Goal: Information Seeking & Learning: Learn about a topic

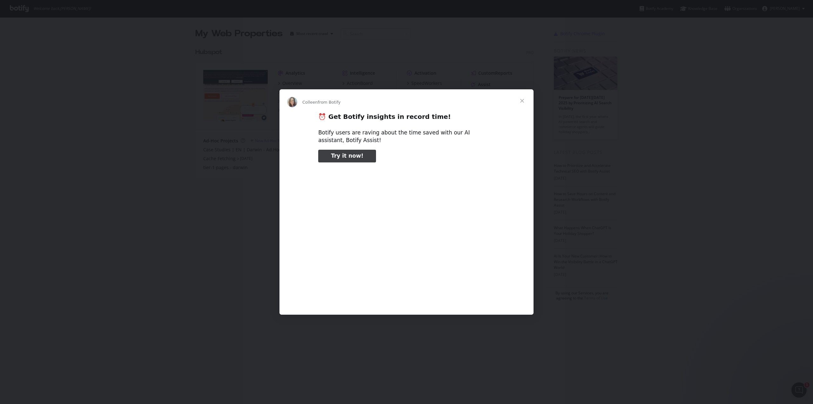
type input "25981"
click at [521, 101] on span "Close" at bounding box center [522, 100] width 23 height 23
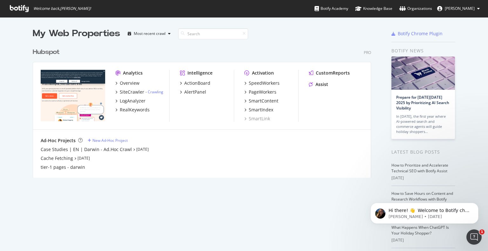
scroll to position [246, 478]
click at [138, 94] on div "SiteCrawler" at bounding box center [132, 92] width 24 height 6
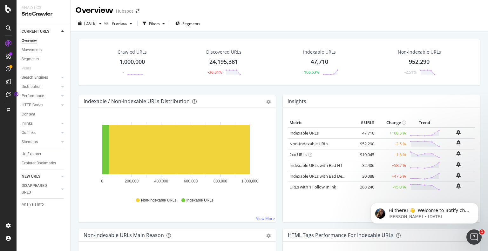
click at [42, 175] on link "NEW URLS" at bounding box center [41, 176] width 38 height 7
click at [139, 10] on span at bounding box center [137, 11] width 9 height 4
click at [138, 12] on icon "arrow-right-arrow-left" at bounding box center [138, 11] width 4 height 4
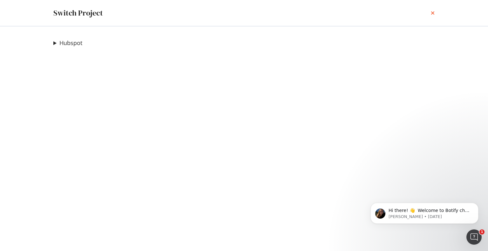
click at [431, 15] on icon "times" at bounding box center [433, 12] width 4 height 5
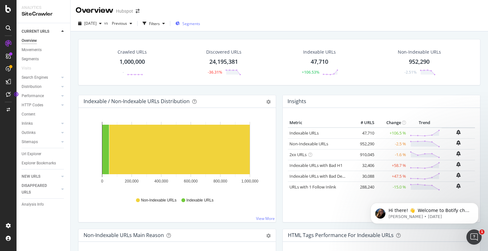
click at [199, 25] on span "Segments" at bounding box center [191, 23] width 18 height 5
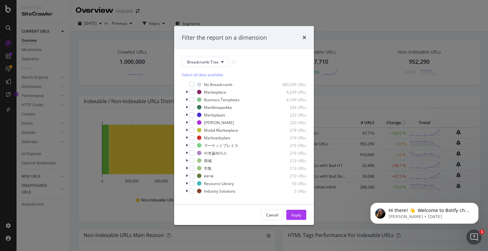
click at [303, 37] on icon "times" at bounding box center [304, 37] width 4 height 5
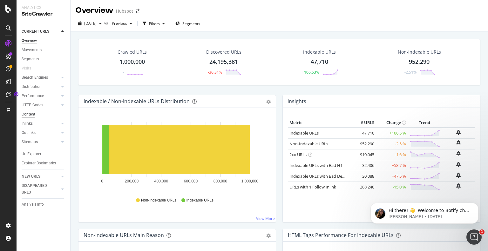
click at [28, 112] on div "Content" at bounding box center [29, 114] width 14 height 7
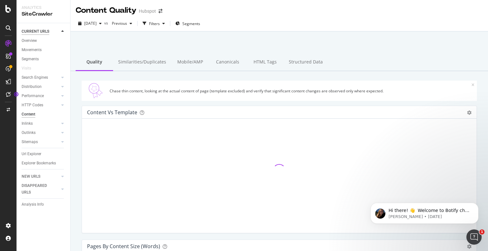
click at [37, 31] on div "CURRENT URLS" at bounding box center [36, 31] width 28 height 7
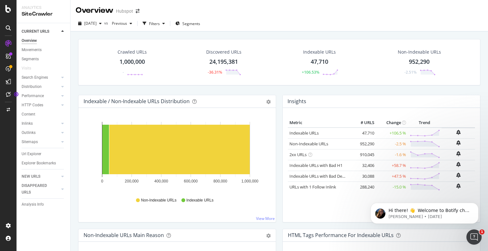
click at [216, 62] on div "24,195,381" at bounding box center [223, 62] width 29 height 8
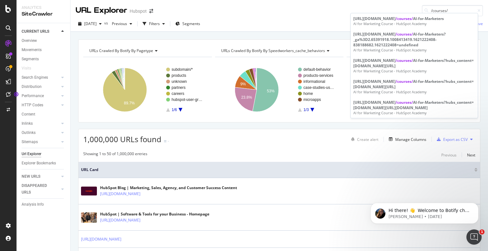
type input "/courses/"
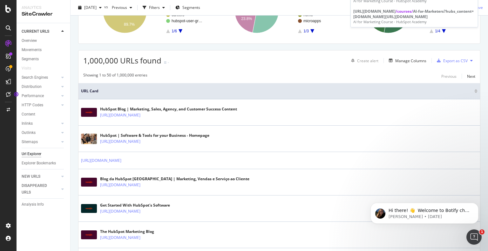
scroll to position [64, 0]
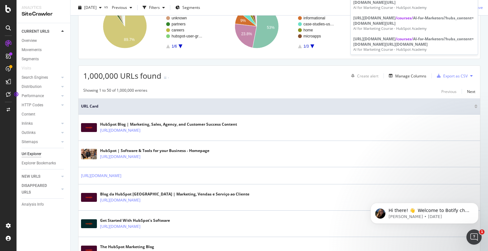
click at [250, 91] on div "Showing 1 to 50 of 1,000,000 entries Previous Next" at bounding box center [278, 92] width 401 height 8
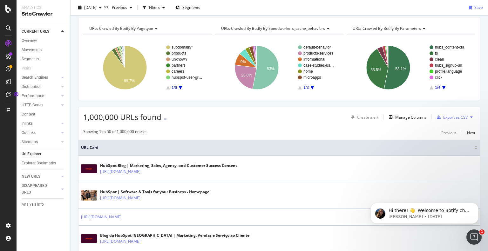
scroll to position [0, 0]
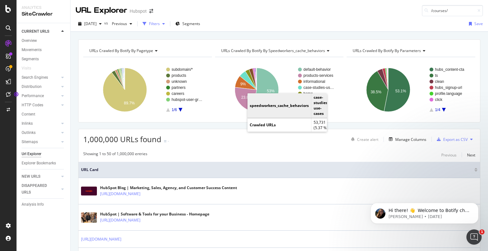
click at [160, 24] on div "Filters" at bounding box center [154, 23] width 11 height 5
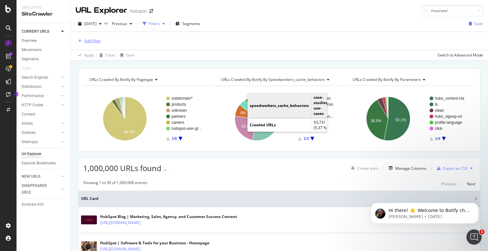
click at [77, 39] on div "button" at bounding box center [80, 41] width 9 height 4
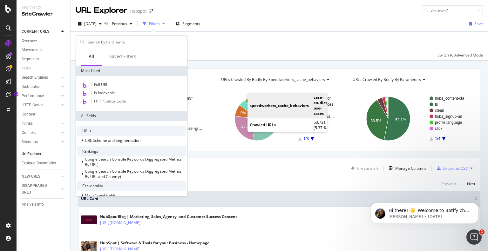
click at [103, 130] on div "URLs" at bounding box center [131, 131] width 109 height 10
click at [98, 139] on span "URL Scheme and Segmentation" at bounding box center [113, 140] width 56 height 5
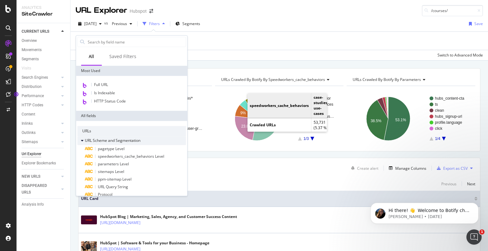
scroll to position [32, 0]
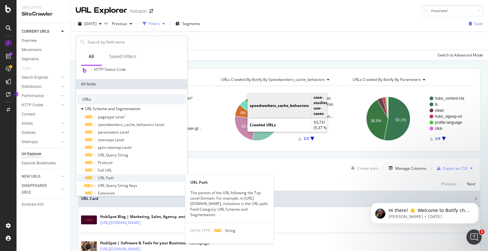
click at [114, 178] on div "URL Path" at bounding box center [135, 178] width 101 height 8
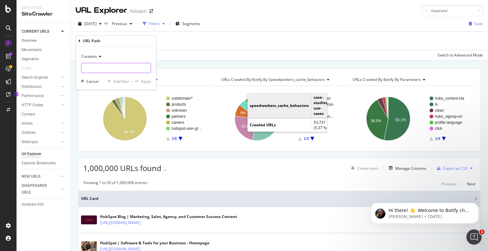
click at [108, 64] on input "text" at bounding box center [115, 68] width 69 height 10
type input "/courses/"
click at [144, 81] on div "Apply" at bounding box center [146, 81] width 10 height 5
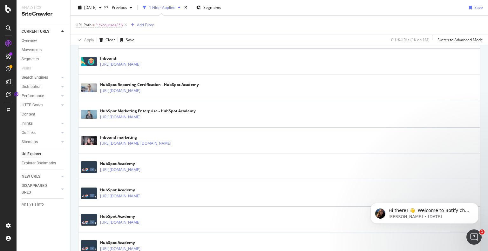
scroll to position [1289, 0]
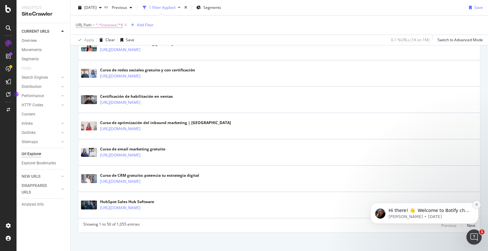
click at [476, 206] on button "Dismiss notification" at bounding box center [476, 205] width 8 height 8
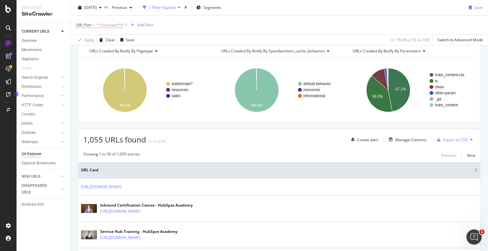
scroll to position [0, 0]
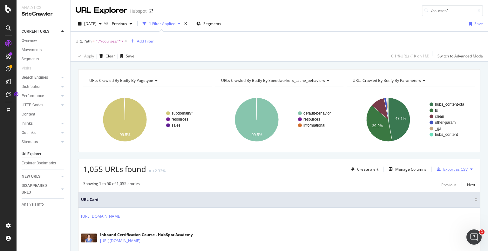
click at [446, 168] on div "Export as CSV" at bounding box center [455, 169] width 24 height 5
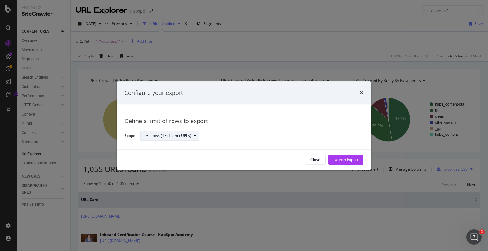
click at [165, 137] on div "All rows (1K distinct URLs)" at bounding box center [168, 136] width 45 height 4
click at [347, 159] on div "Launch Export" at bounding box center [345, 159] width 25 height 5
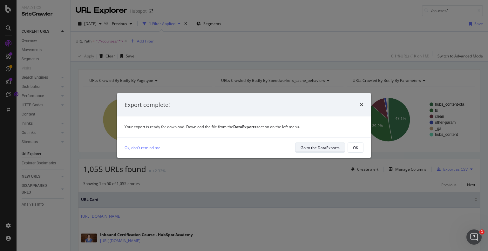
click at [321, 147] on div "Go to the DataExports" at bounding box center [319, 147] width 39 height 5
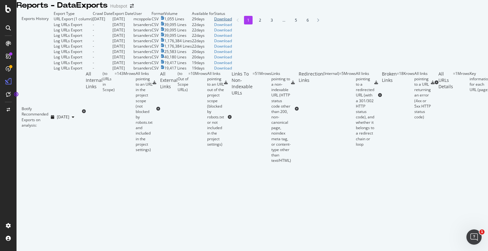
click at [232, 22] on div "Download" at bounding box center [223, 18] width 18 height 5
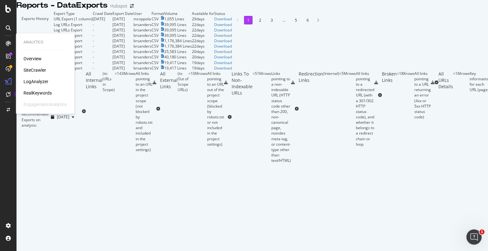
click at [36, 70] on div "SiteCrawler" at bounding box center [35, 70] width 23 height 6
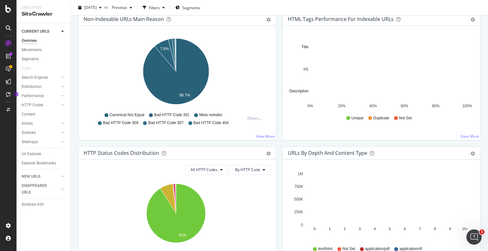
scroll to position [191, 0]
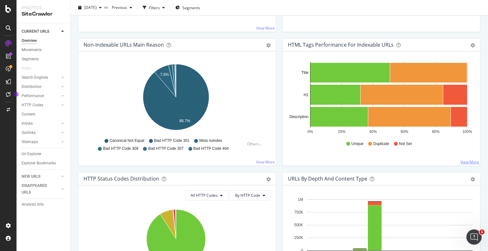
click at [466, 161] on link "View More" at bounding box center [469, 161] width 19 height 5
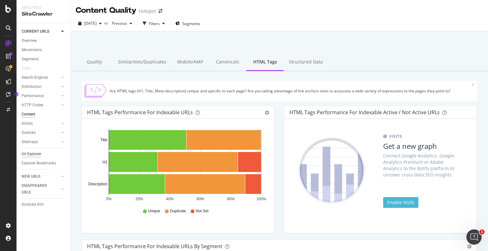
click at [35, 152] on div "Url Explorer" at bounding box center [32, 154] width 20 height 7
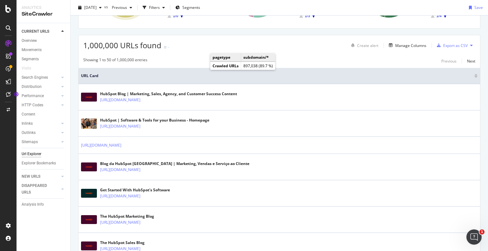
scroll to position [95, 0]
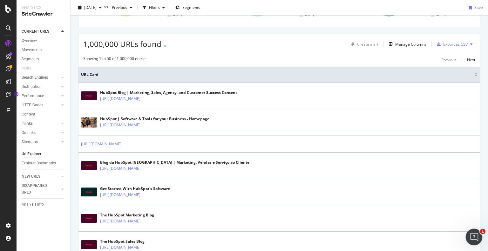
click at [475, 234] on icon "Open Intercom Messenger" at bounding box center [473, 236] width 10 height 10
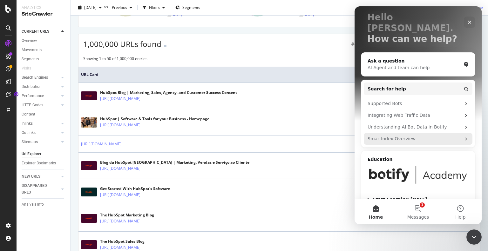
scroll to position [8, 0]
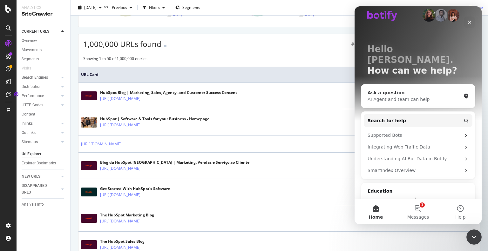
click at [417, 96] on div "AI Agent and team can help" at bounding box center [413, 99] width 93 height 7
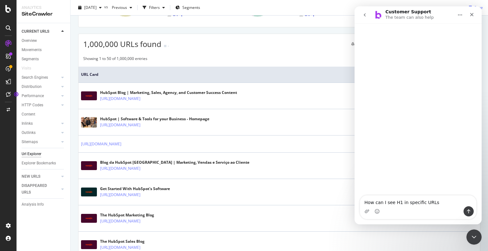
type textarea "How can I see H1 in specific URLs?"
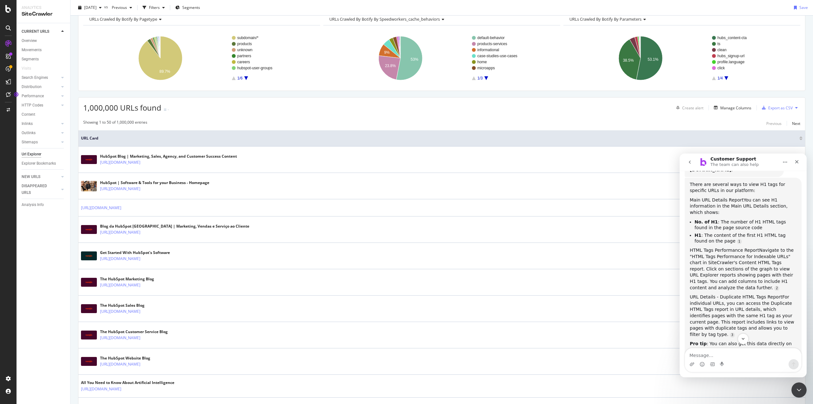
scroll to position [108, 0]
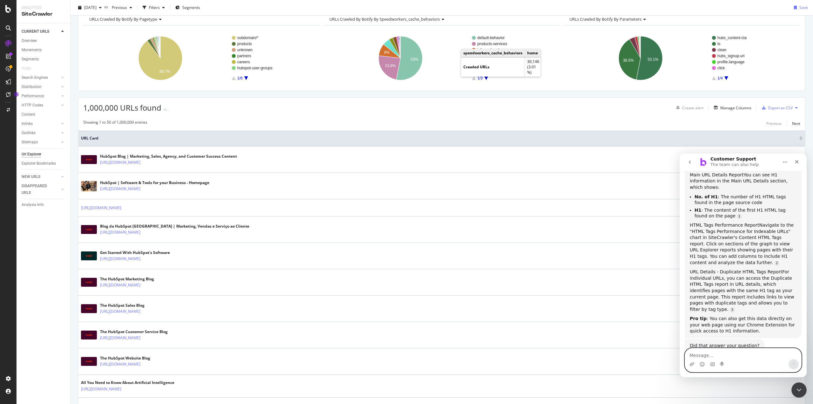
click at [705, 354] on textarea "Message…" at bounding box center [743, 353] width 116 height 11
type textarea "can you tell me exactly where to find the content of H1s?"
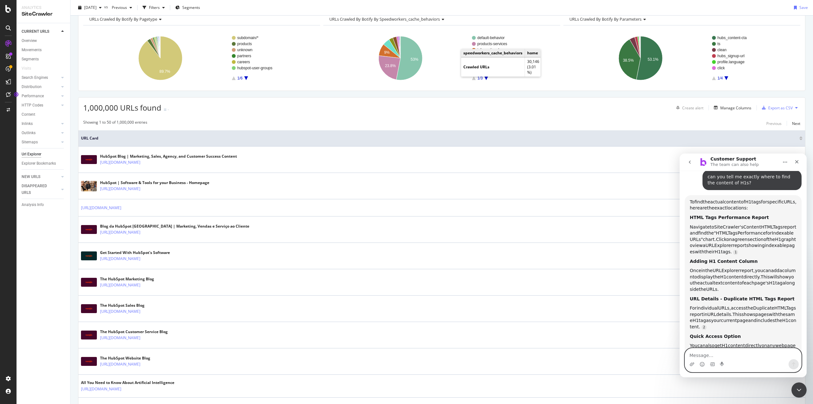
scroll to position [299, 0]
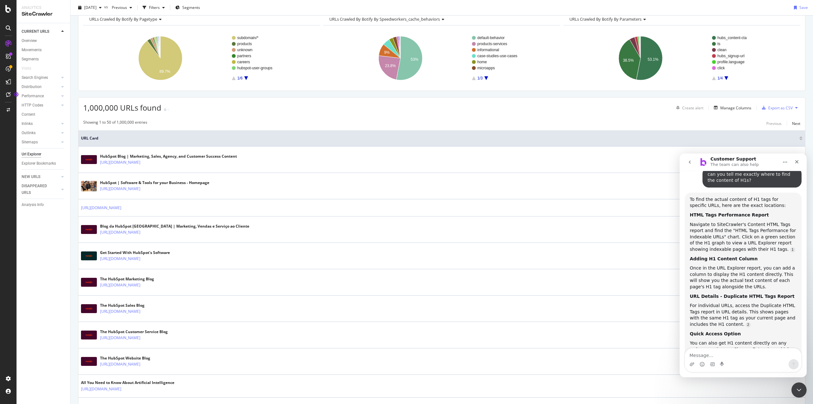
click at [708, 359] on div "Intercom messenger" at bounding box center [743, 364] width 116 height 10
click at [707, 358] on textarea "Message…" at bounding box center [743, 353] width 116 height 11
type textarea "what about other HTML tags? can I see H2, H3 together?"
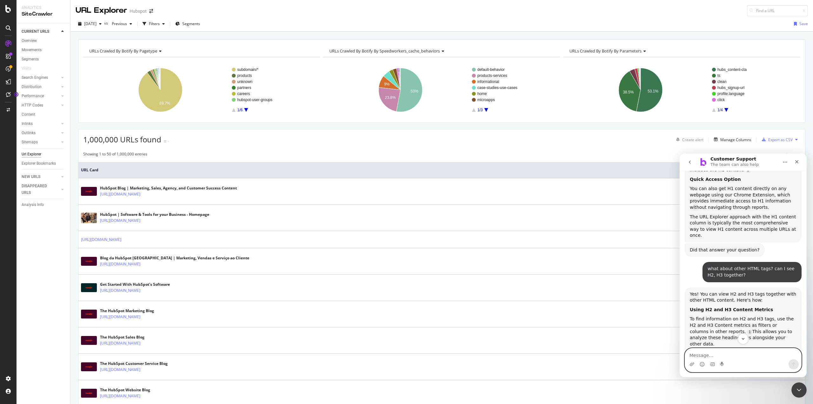
scroll to position [575, 0]
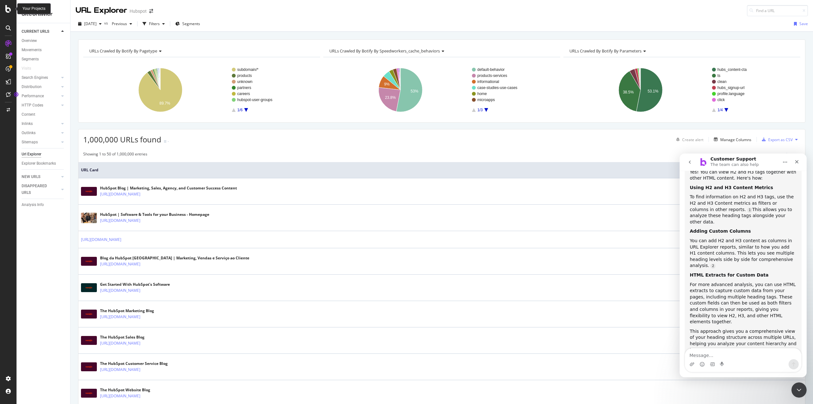
click at [7, 9] on icon at bounding box center [8, 9] width 6 height 8
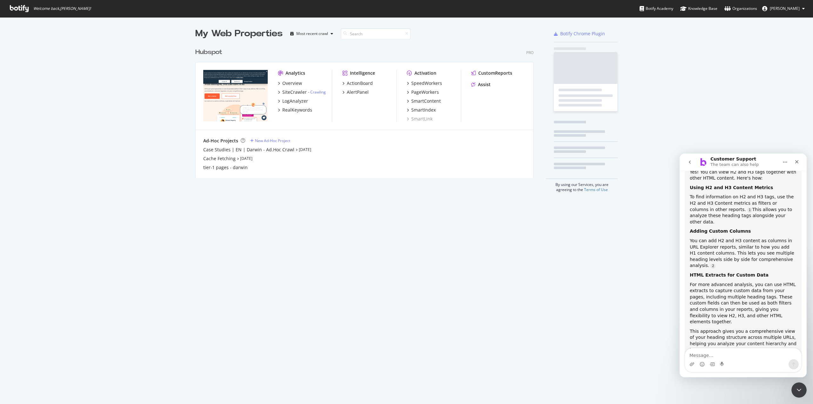
scroll to position [399, 804]
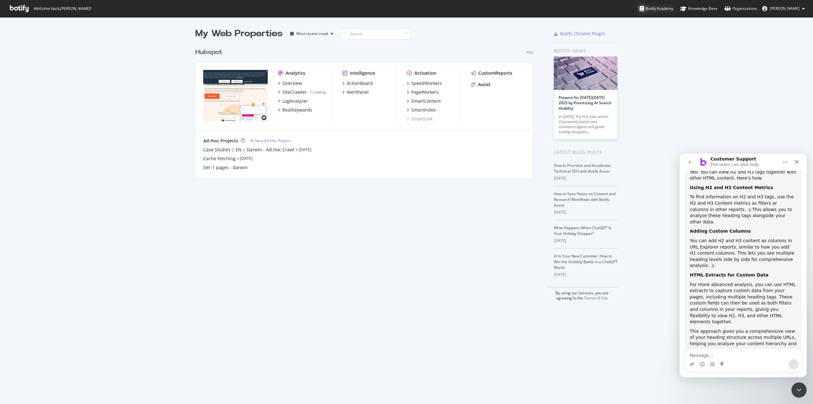
click at [667, 9] on div "Botify Academy" at bounding box center [657, 8] width 34 height 6
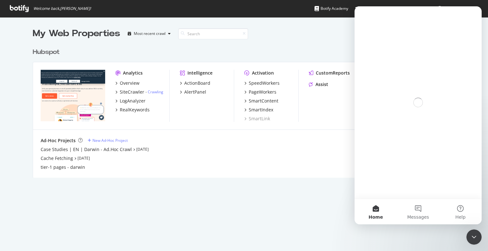
scroll to position [133, 339]
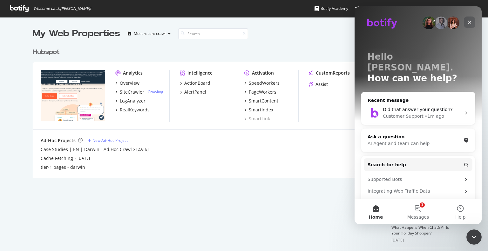
click at [468, 24] on icon "Close" at bounding box center [469, 22] width 5 height 5
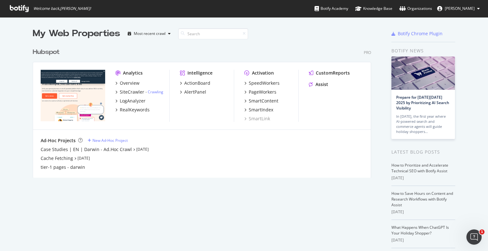
scroll to position [0, 0]
click at [14, 9] on icon at bounding box center [19, 8] width 19 height 7
click at [476, 9] on button "[PERSON_NAME]" at bounding box center [458, 8] width 53 height 10
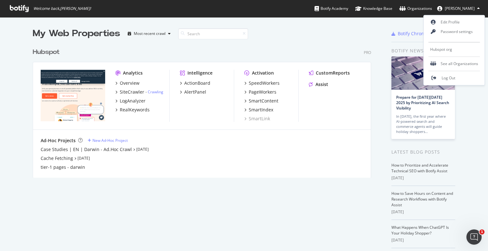
click at [301, 32] on div "My Web Properties Most recent crawl" at bounding box center [183, 33] width 301 height 13
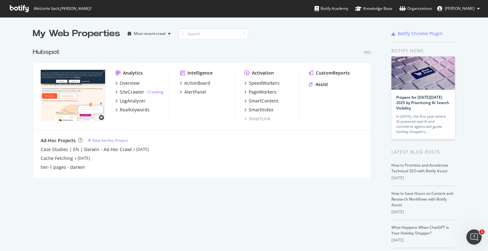
click at [15, 10] on icon at bounding box center [19, 8] width 19 height 7
click at [134, 90] on div "SiteCrawler" at bounding box center [132, 92] width 24 height 6
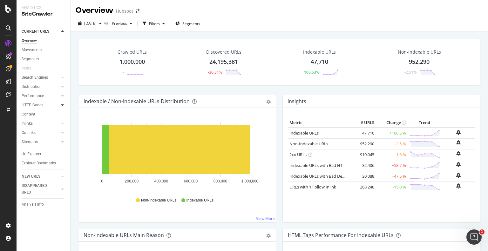
click at [61, 104] on div at bounding box center [62, 105] width 6 height 6
click at [32, 141] on div "Content" at bounding box center [29, 142] width 14 height 7
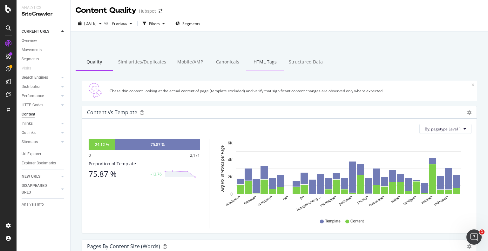
click at [256, 60] on div "HTML Tags" at bounding box center [264, 62] width 37 height 17
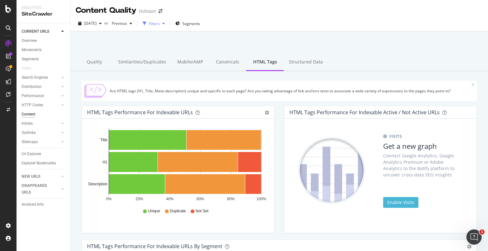
click at [160, 24] on div "Filters" at bounding box center [154, 23] width 11 height 5
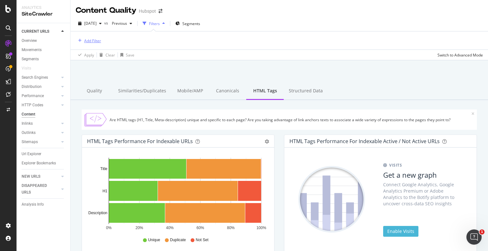
click at [89, 39] on div "Add Filter" at bounding box center [92, 40] width 17 height 5
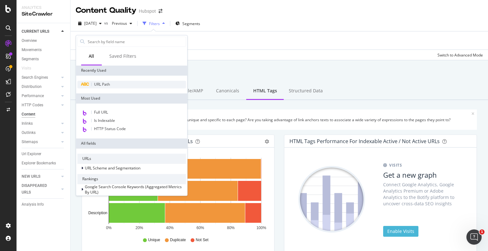
click at [117, 83] on div "URL Path" at bounding box center [131, 85] width 109 height 8
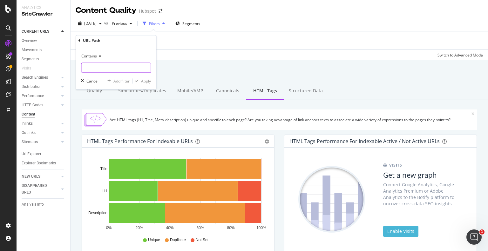
click at [102, 64] on input "text" at bounding box center [115, 68] width 69 height 10
type input "/courses/"
click at [144, 82] on div "Apply" at bounding box center [146, 80] width 10 height 5
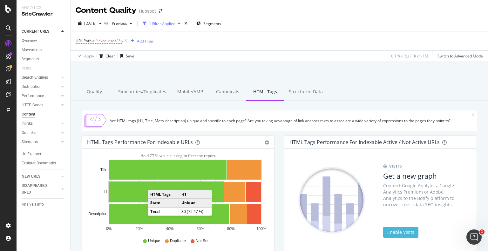
click at [154, 184] on rect "A chart." at bounding box center [166, 192] width 115 height 20
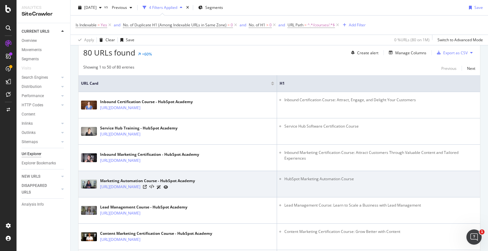
scroll to position [95, 0]
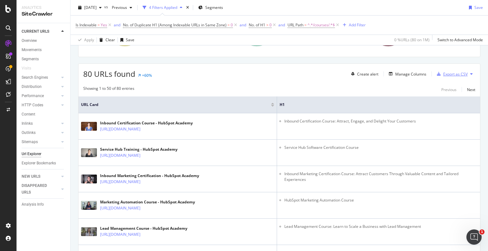
click at [450, 74] on div "Export as CSV" at bounding box center [455, 73] width 24 height 5
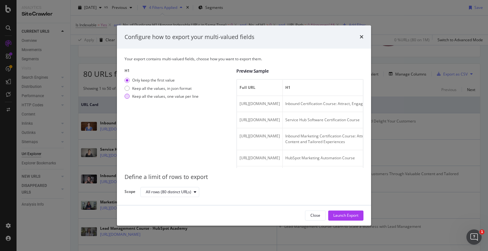
click at [126, 96] on div "modal" at bounding box center [127, 96] width 5 height 5
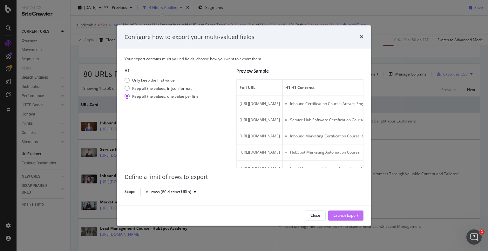
click at [336, 213] on div "Launch Export" at bounding box center [345, 215] width 25 height 5
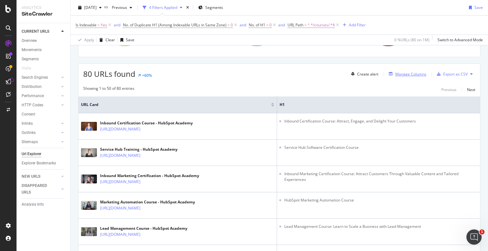
click at [400, 72] on body "Analytics SiteCrawler CURRENT URLS Overview Movements Segments Visits Search En…" at bounding box center [244, 125] width 488 height 251
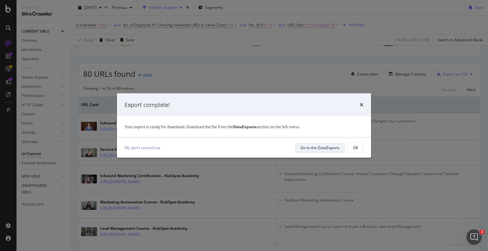
click at [331, 149] on div "Go to the DataExports" at bounding box center [319, 147] width 39 height 5
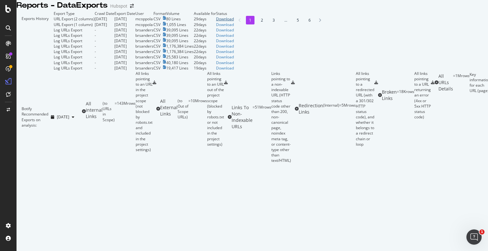
click at [234, 22] on div "Download" at bounding box center [225, 18] width 18 height 5
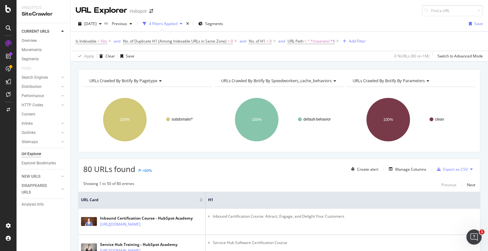
click at [177, 24] on div "4 Filters Applied" at bounding box center [163, 23] width 28 height 5
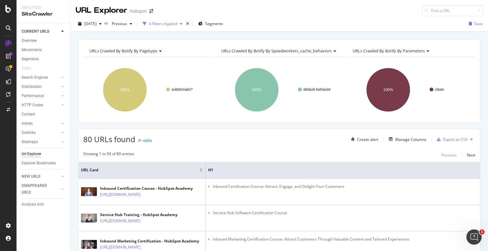
click at [177, 24] on div "4 Filters Applied" at bounding box center [163, 23] width 28 height 5
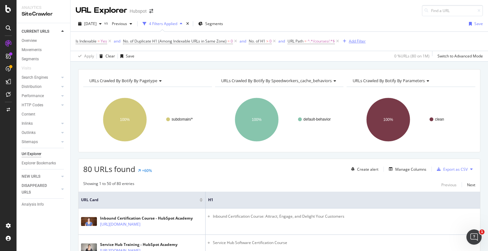
click at [355, 39] on div "Add Filter" at bounding box center [357, 40] width 17 height 5
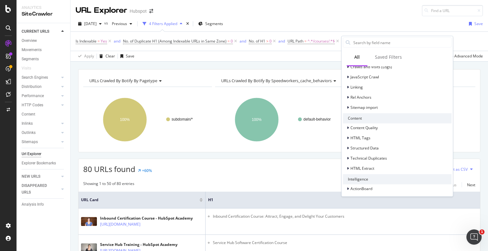
scroll to position [169, 0]
click at [350, 138] on span "HTML Tags" at bounding box center [360, 136] width 20 height 5
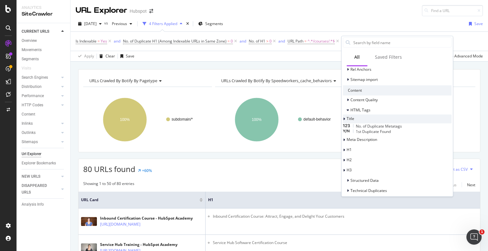
scroll to position [232, 0]
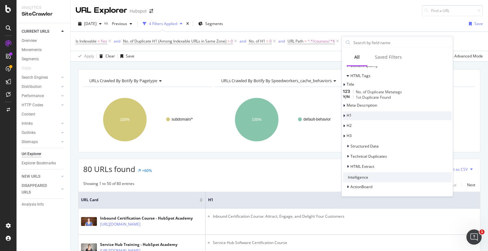
click at [352, 117] on span "H1" at bounding box center [349, 115] width 5 height 5
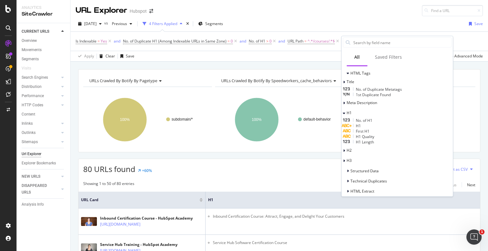
click at [361, 129] on span "H1" at bounding box center [358, 125] width 5 height 5
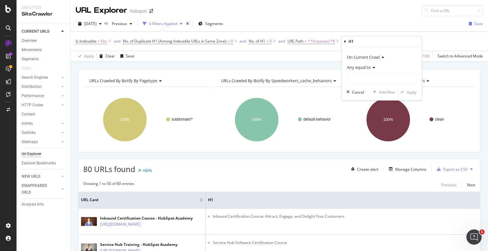
click at [374, 66] on icon at bounding box center [373, 68] width 4 height 4
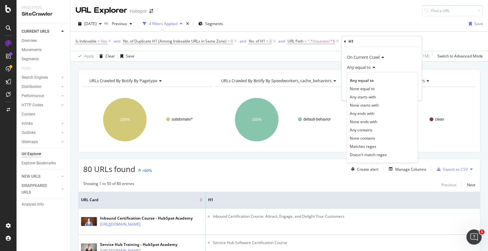
click at [374, 66] on icon at bounding box center [373, 68] width 4 height 4
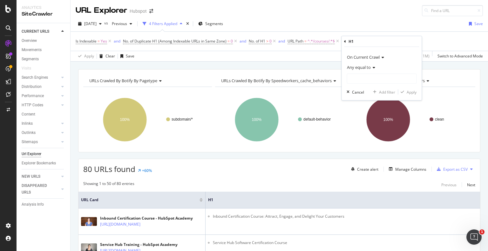
click at [344, 42] on icon at bounding box center [345, 41] width 2 height 4
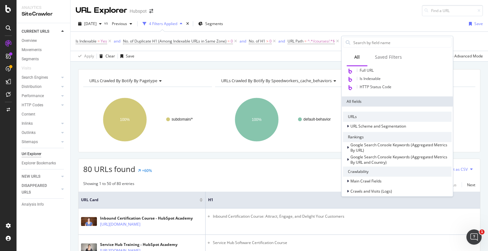
scroll to position [32, 0]
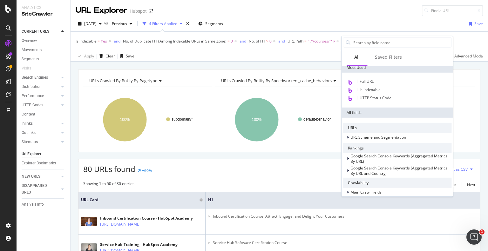
click at [349, 15] on div "URL Explorer Hubspot" at bounding box center [279, 8] width 417 height 16
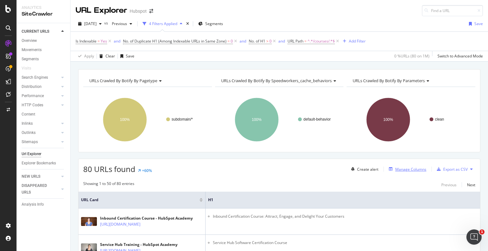
click at [396, 167] on div "Manage Columns" at bounding box center [410, 169] width 31 height 5
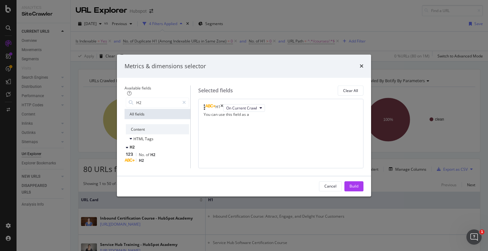
click at [141, 158] on div "H2" at bounding box center [157, 160] width 63 height 5
click at [136, 98] on input "H2" at bounding box center [158, 103] width 44 height 10
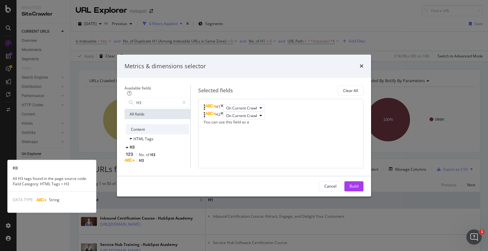
click at [148, 158] on div "H3" at bounding box center [157, 160] width 63 height 5
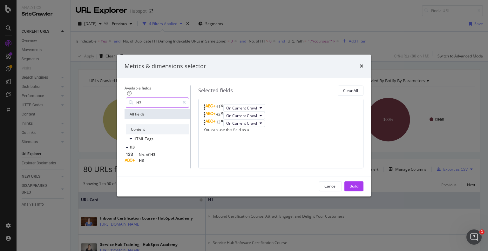
click at [145, 98] on input "H3" at bounding box center [158, 103] width 44 height 10
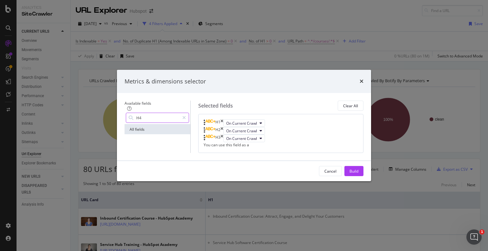
type input "H4"
click at [145, 125] on div "All fields" at bounding box center [158, 130] width 66 height 10
click at [138, 113] on input "H4" at bounding box center [158, 118] width 44 height 10
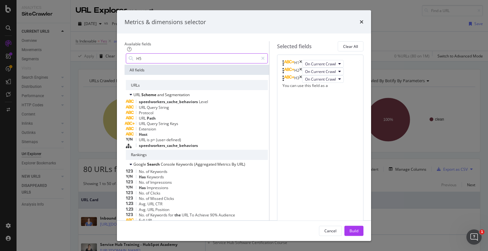
type input "H"
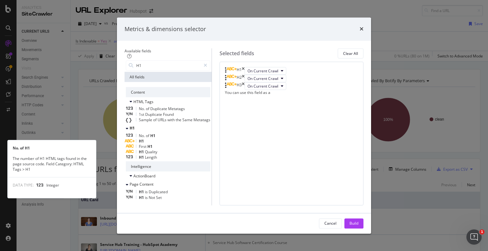
click at [153, 135] on div "No. of H1" at bounding box center [168, 135] width 84 height 5
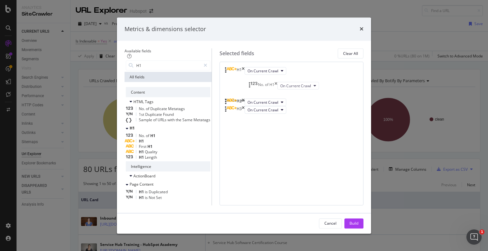
drag, startPoint x: 328, startPoint y: 135, endPoint x: 320, endPoint y: 86, distance: 49.6
click at [320, 86] on body "Analytics SiteCrawler CURRENT URLS Overview Movements Segments Visits Search En…" at bounding box center [244, 125] width 488 height 251
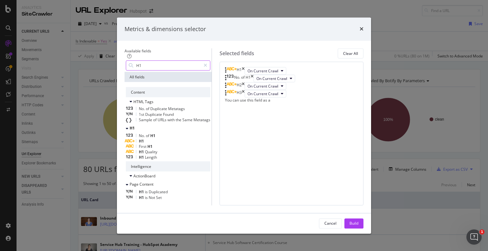
click at [136, 61] on input "H1" at bounding box center [168, 66] width 65 height 10
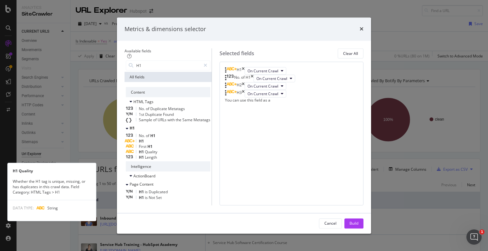
click at [156, 155] on div "H1 Quality" at bounding box center [168, 152] width 84 height 5
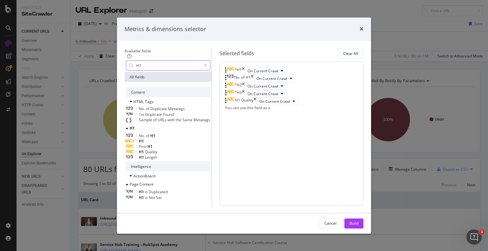
click at [140, 61] on input "H1" at bounding box center [168, 66] width 65 height 10
click at [154, 160] on div "H1 Length" at bounding box center [168, 157] width 84 height 5
click at [137, 61] on input "H1" at bounding box center [168, 66] width 65 height 10
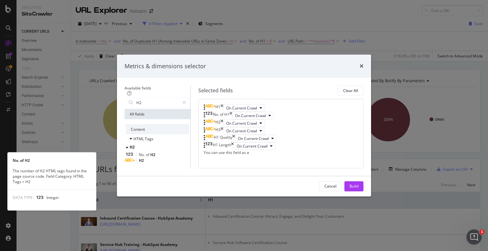
click at [155, 152] on div "No. of H2" at bounding box center [157, 154] width 63 height 5
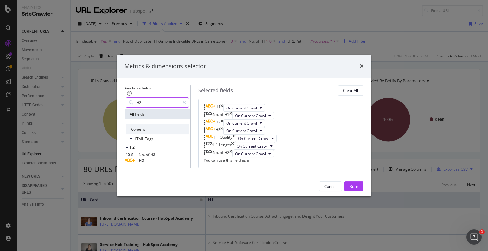
click at [140, 98] on input "H2" at bounding box center [158, 103] width 44 height 10
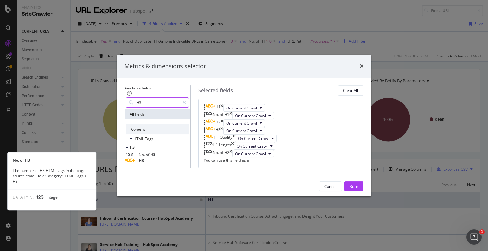
type input "H3"
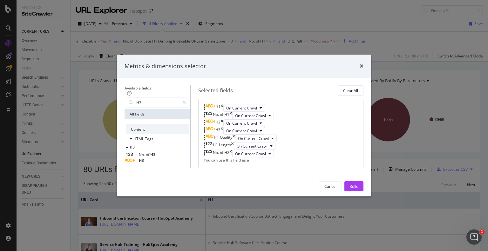
click at [146, 152] on span "of" at bounding box center [148, 154] width 4 height 5
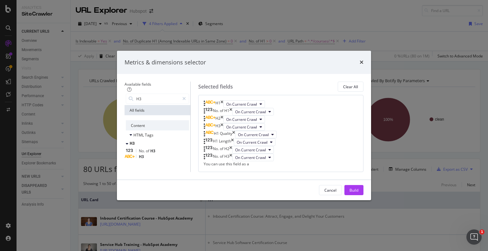
scroll to position [0, 0]
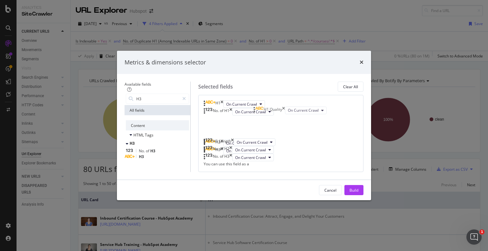
drag, startPoint x: 311, startPoint y: 160, endPoint x: 307, endPoint y: 112, distance: 48.1
click at [307, 112] on body "Analytics SiteCrawler CURRENT URLS Overview Movements Segments Visits Search En…" at bounding box center [244, 125] width 488 height 251
drag, startPoint x: 313, startPoint y: 185, endPoint x: 314, endPoint y: 113, distance: 72.1
click at [314, 113] on body "Analytics SiteCrawler CURRENT URLS Overview Movements Segments Visits Search En…" at bounding box center [244, 125] width 488 height 251
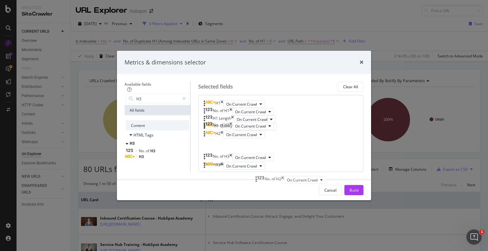
drag, startPoint x: 312, startPoint y: 204, endPoint x: 310, endPoint y: 178, distance: 26.4
click at [310, 178] on body "Analytics SiteCrawler CURRENT URLS Overview Movements Segments Visits Search En…" at bounding box center [244, 125] width 488 height 251
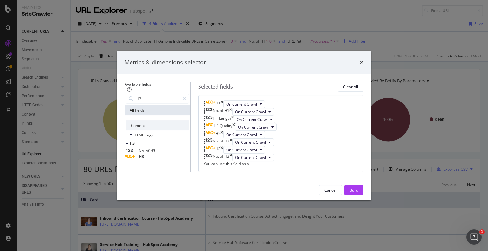
scroll to position [55, 0]
click at [257, 153] on span "On Current Crawl" at bounding box center [241, 149] width 31 height 5
click at [363, 195] on button "Build" at bounding box center [353, 190] width 19 height 10
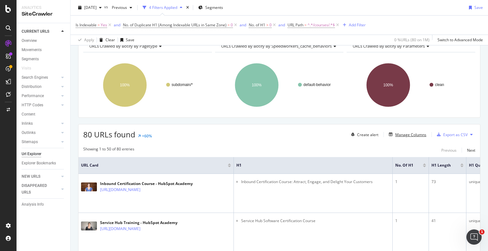
scroll to position [32, 0]
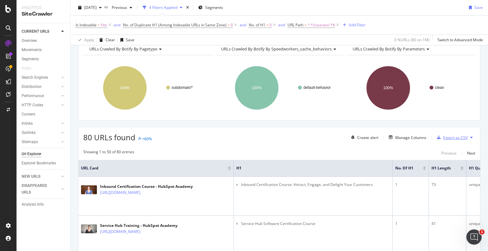
click at [449, 136] on div "Export as CSV" at bounding box center [455, 137] width 24 height 5
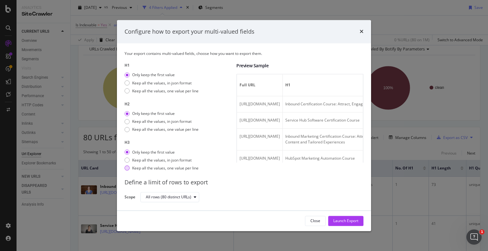
click at [129, 167] on div "modal" at bounding box center [127, 168] width 5 height 5
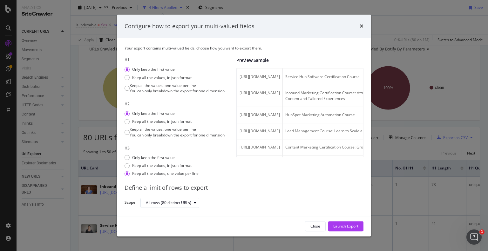
scroll to position [47, 0]
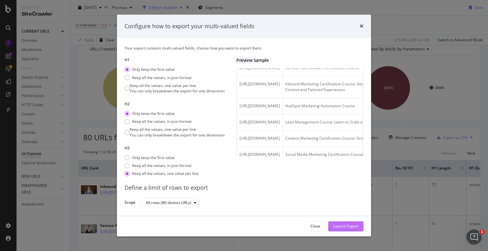
click at [340, 228] on div "Launch Export" at bounding box center [345, 226] width 25 height 5
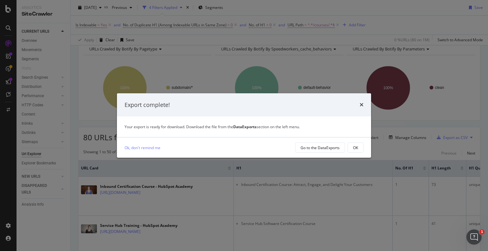
click at [338, 151] on div "Go to the DataExports" at bounding box center [319, 147] width 39 height 9
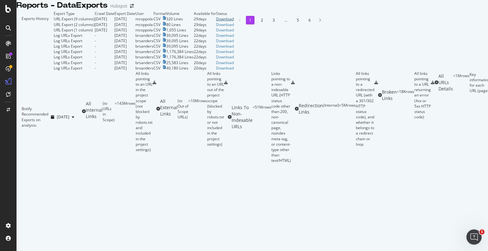
click at [234, 22] on div "Download" at bounding box center [225, 18] width 18 height 5
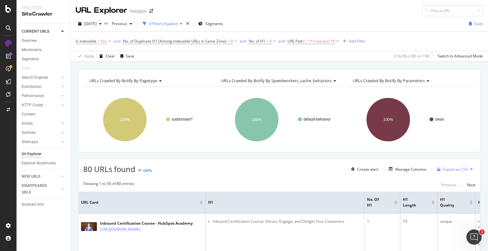
scroll to position [127, 0]
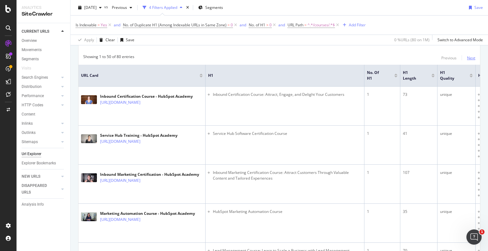
click at [467, 58] on div "Next" at bounding box center [471, 57] width 8 height 5
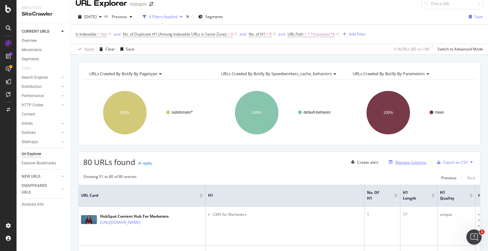
scroll to position [0, 0]
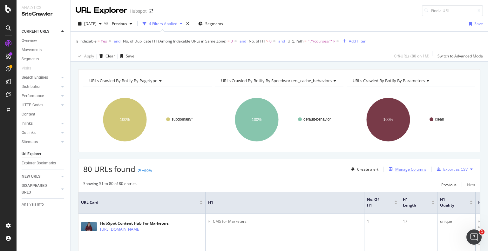
click at [406, 169] on div "Manage Columns" at bounding box center [410, 169] width 31 height 5
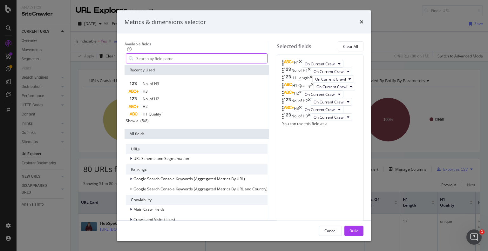
click at [158, 57] on input "modal" at bounding box center [201, 59] width 131 height 10
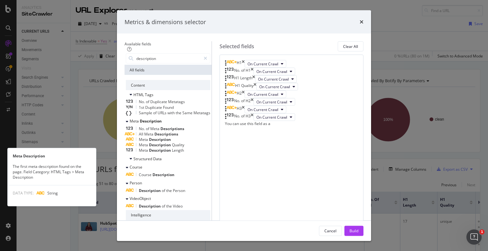
click at [165, 142] on span "Description" at bounding box center [160, 139] width 22 height 5
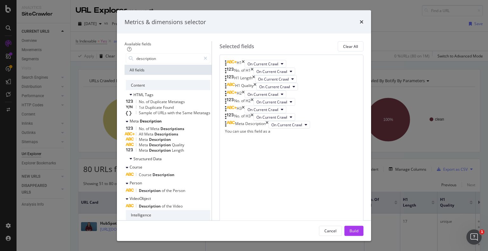
click at [163, 153] on span "Description" at bounding box center [160, 150] width 23 height 5
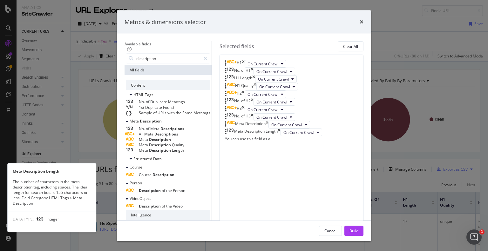
scroll to position [81, 0]
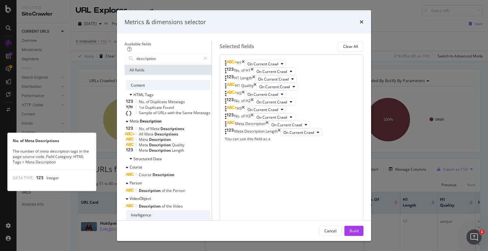
click at [160, 131] on span "Descriptions" at bounding box center [172, 128] width 24 height 5
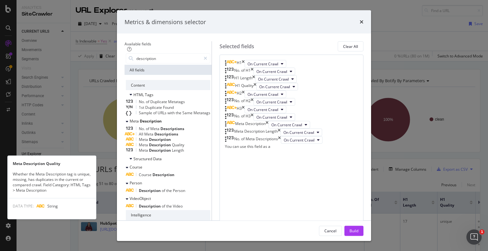
click at [160, 148] on span "Description" at bounding box center [160, 144] width 23 height 5
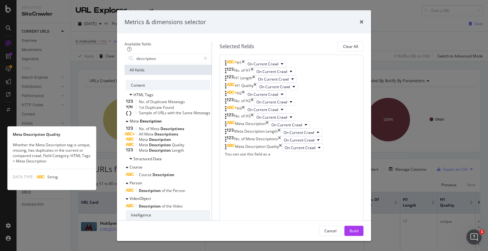
scroll to position [32, 0]
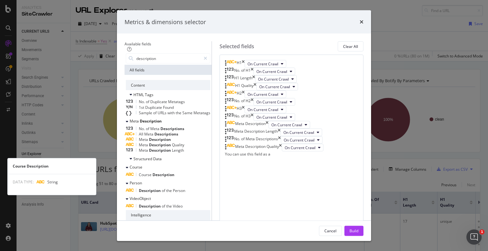
click at [160, 172] on span "Description" at bounding box center [163, 174] width 22 height 5
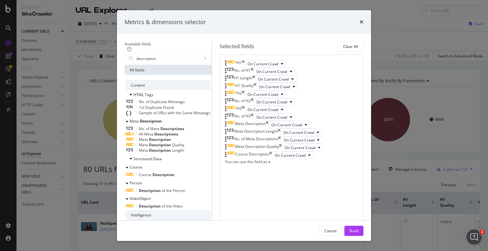
click at [159, 188] on div "Description of the Person" at bounding box center [168, 190] width 84 height 5
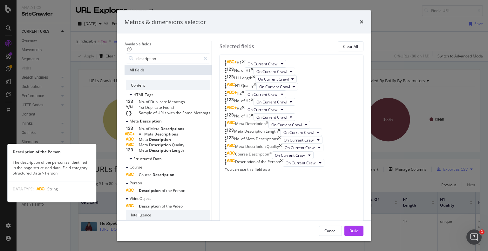
scroll to position [77, 0]
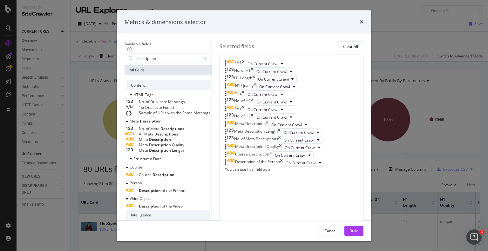
click at [152, 203] on div "Description of the Video" at bounding box center [168, 205] width 84 height 5
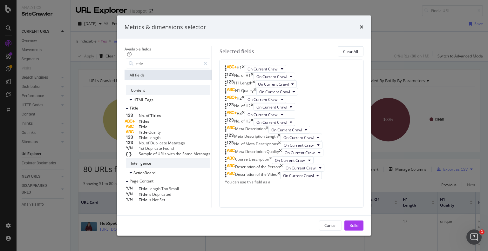
click at [164, 126] on div "Title" at bounding box center [168, 126] width 84 height 5
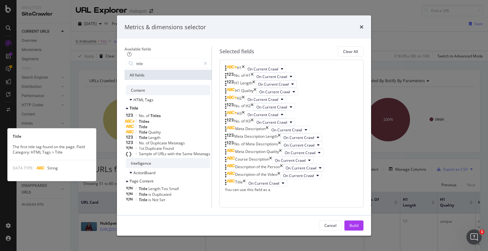
scroll to position [224, 0]
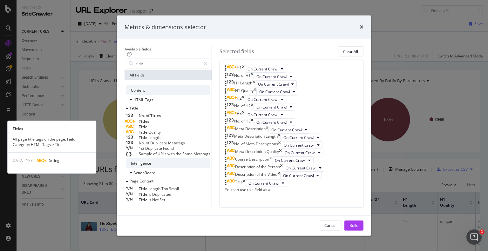
click at [166, 118] on div "Titles" at bounding box center [168, 120] width 84 height 5
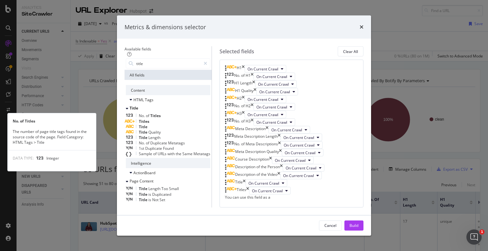
click at [165, 113] on div "No. of Titles" at bounding box center [168, 115] width 84 height 5
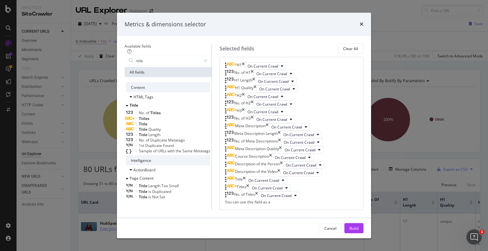
click at [166, 132] on div "Title Quality" at bounding box center [168, 129] width 84 height 5
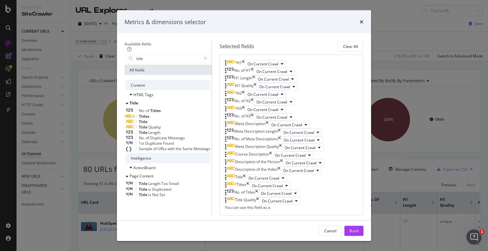
click at [166, 135] on div "Title Length" at bounding box center [168, 132] width 84 height 5
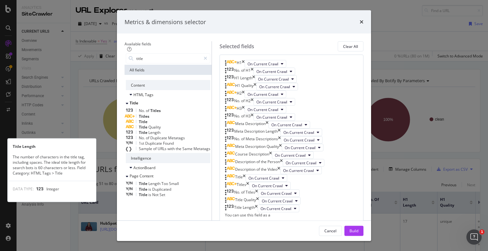
scroll to position [319, 0]
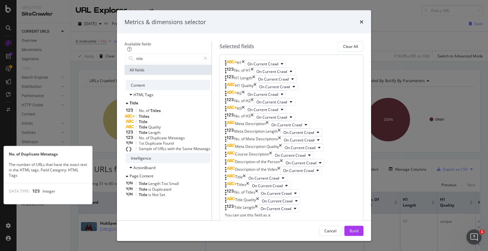
click at [186, 141] on div "No. of Duplicate Metatags" at bounding box center [168, 137] width 84 height 5
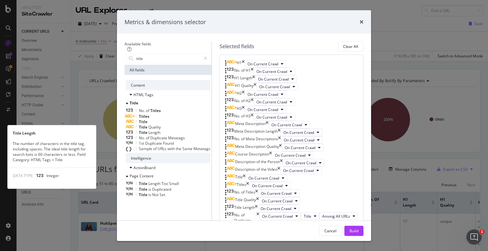
scroll to position [0, 0]
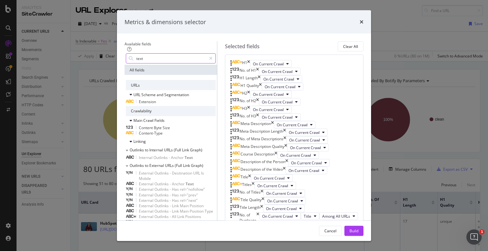
drag, startPoint x: 136, startPoint y: 57, endPoint x: 76, endPoint y: 51, distance: 60.0
click at [76, 51] on div "Metrics & dimensions selector Available fields text All fields URLs URL Scheme …" at bounding box center [244, 125] width 488 height 251
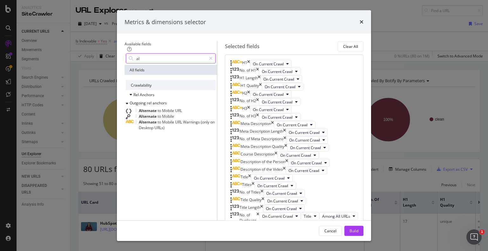
type input "a"
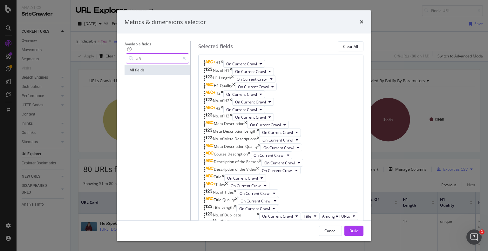
type input "a"
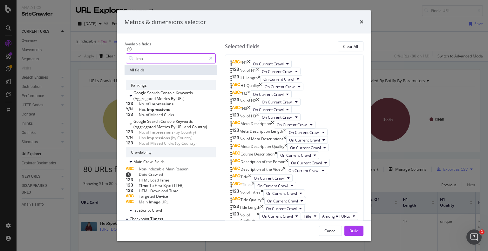
click at [136, 57] on input "ima" at bounding box center [171, 59] width 71 height 10
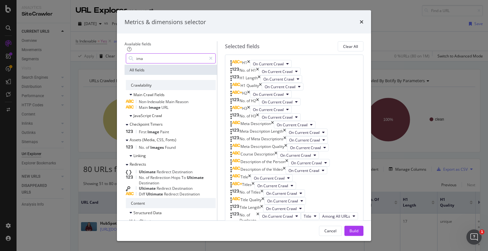
click at [136, 57] on input "ima" at bounding box center [171, 59] width 71 height 10
click at [186, 150] on div "No. of Images Found" at bounding box center [171, 147] width 90 height 5
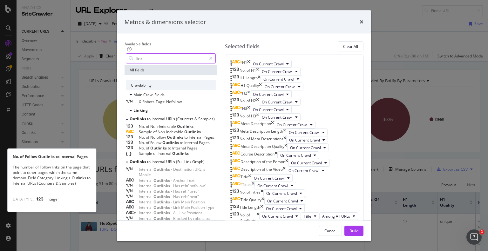
type input "link"
click at [210, 145] on div "No. of Follow Outlinks to Internal Pages" at bounding box center [171, 142] width 90 height 5
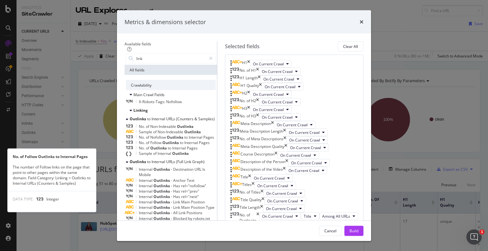
scroll to position [390, 0]
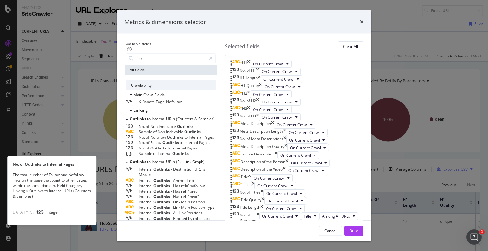
click at [208, 151] on div "No. of Outlinks to Internal Pages" at bounding box center [171, 147] width 90 height 5
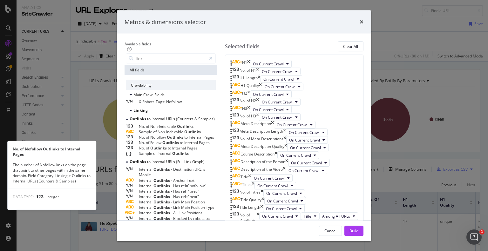
scroll to position [0, 0]
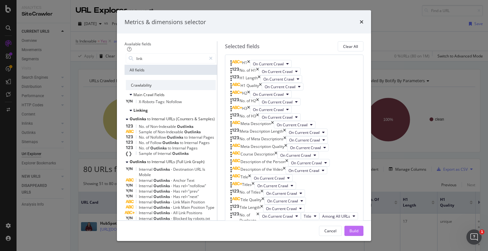
click at [363, 232] on button "Build" at bounding box center [353, 231] width 19 height 10
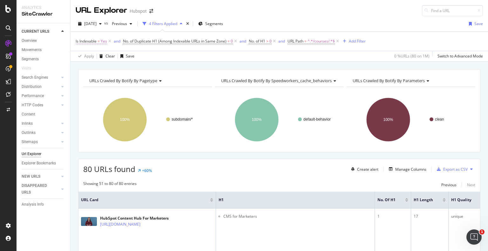
click at [85, 41] on span "Is Indexable" at bounding box center [86, 40] width 21 height 5
click at [91, 65] on icon at bounding box center [90, 66] width 4 height 4
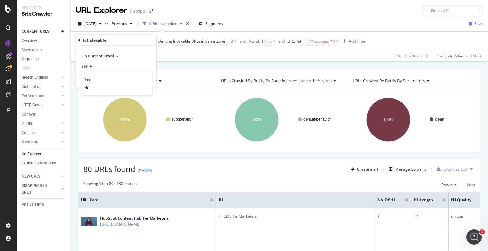
click at [91, 65] on icon at bounding box center [90, 66] width 4 height 4
click at [81, 78] on icon "button" at bounding box center [82, 79] width 3 height 4
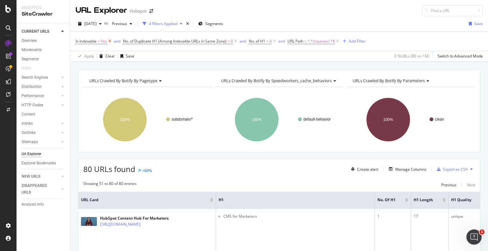
click at [110, 42] on icon at bounding box center [109, 41] width 5 height 6
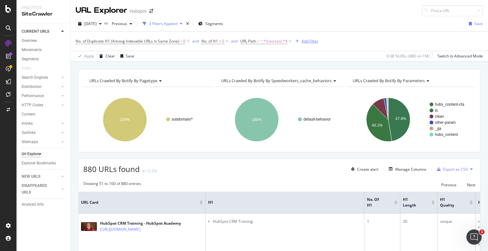
click at [304, 43] on div "Add Filter" at bounding box center [309, 40] width 17 height 5
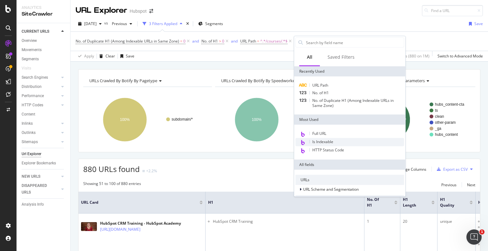
click at [323, 142] on span "Is Indexable" at bounding box center [322, 141] width 21 height 5
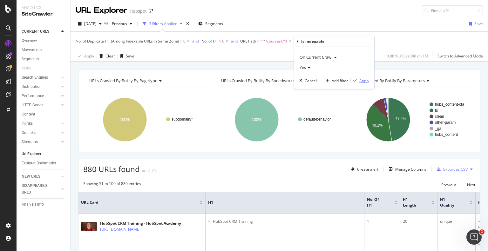
click at [362, 80] on div "Apply" at bounding box center [364, 80] width 10 height 5
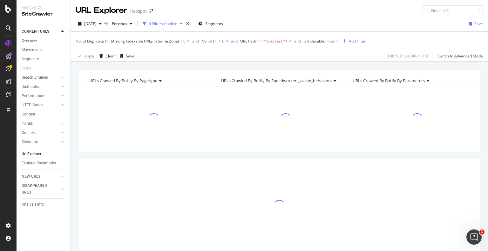
click at [353, 42] on div "Add Filter" at bounding box center [357, 40] width 17 height 5
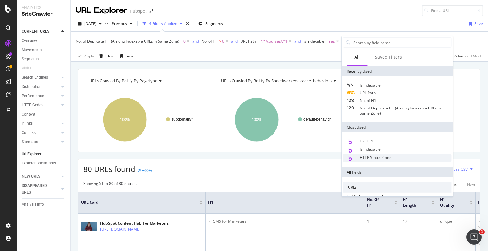
click at [374, 158] on span "HTTP Status Code" at bounding box center [376, 157] width 32 height 5
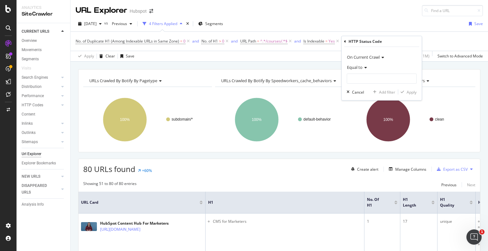
click at [365, 70] on div "Equal to" at bounding box center [382, 67] width 70 height 10
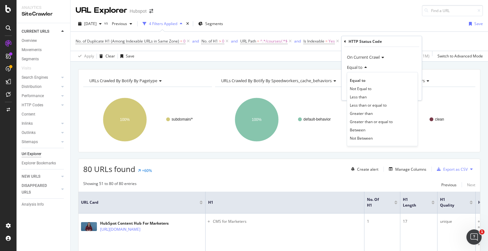
click at [386, 74] on div "Equal to Not Equal to Less than Less than or equal to Greater than Greater than…" at bounding box center [382, 109] width 71 height 74
click at [391, 67] on div "Equal to" at bounding box center [382, 67] width 70 height 10
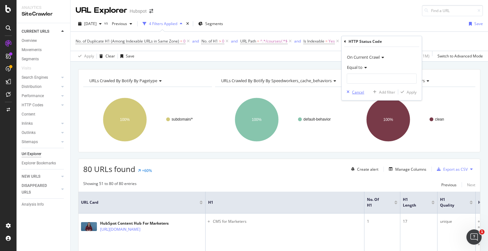
click at [353, 92] on div "Cancel" at bounding box center [358, 91] width 12 height 5
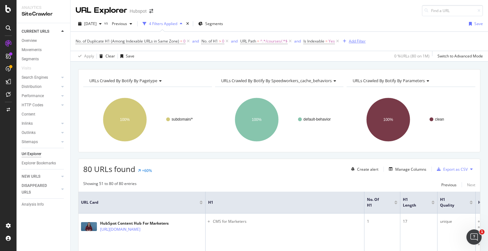
click at [358, 43] on div "Add Filter" at bounding box center [357, 40] width 17 height 5
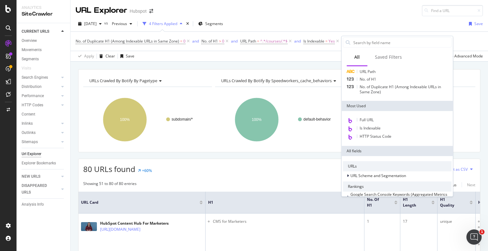
scroll to position [32, 0]
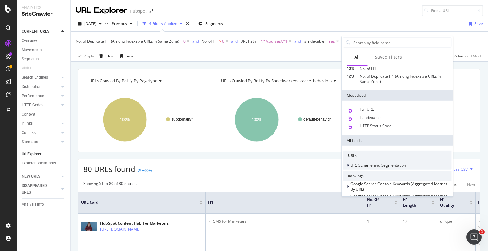
click at [349, 165] on div at bounding box center [349, 165] width 4 height 6
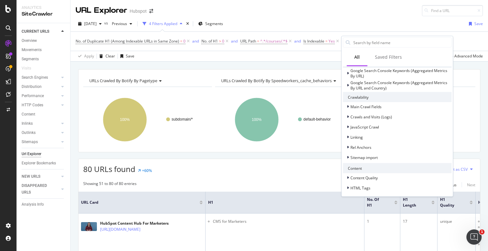
scroll to position [254, 0]
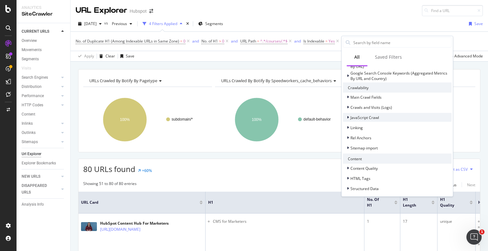
click at [387, 122] on div "JavaScript Crawl" at bounding box center [397, 117] width 109 height 9
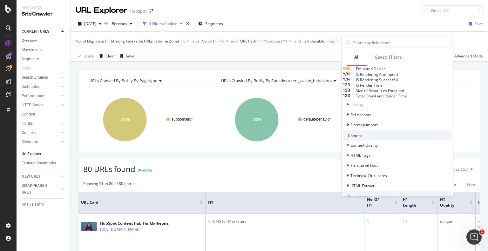
scroll to position [381, 0]
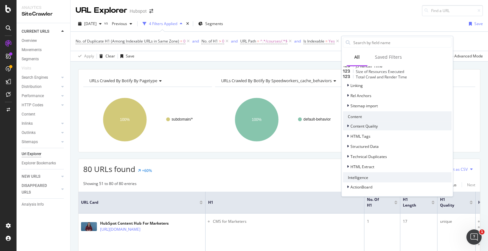
click at [380, 131] on div "Content Quality" at bounding box center [397, 126] width 109 height 9
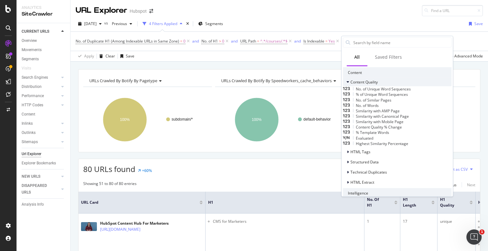
scroll to position [413, 0]
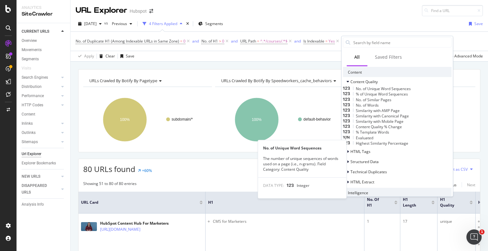
click at [400, 91] on span "No. of Unique Word Sequences" at bounding box center [383, 88] width 55 height 5
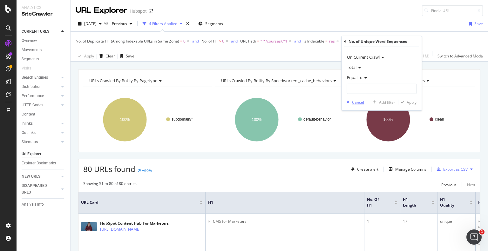
click at [350, 101] on div "button" at bounding box center [348, 102] width 8 height 4
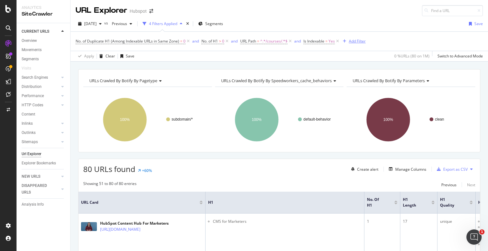
click at [360, 43] on div "Add Filter" at bounding box center [357, 40] width 17 height 5
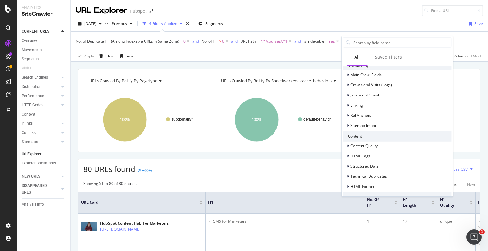
scroll to position [191, 0]
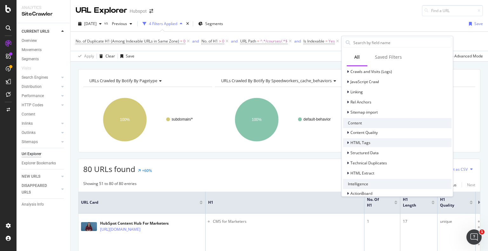
click at [347, 142] on div at bounding box center [349, 142] width 4 height 6
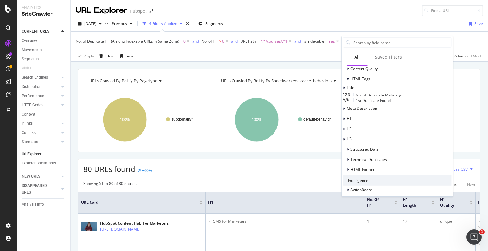
scroll to position [261, 0]
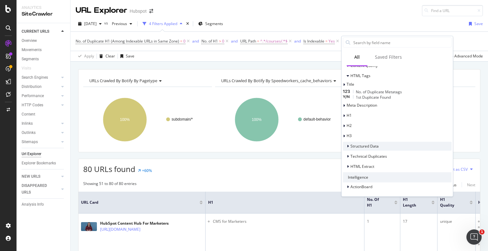
click at [363, 147] on span "Structured Data" at bounding box center [364, 146] width 28 height 5
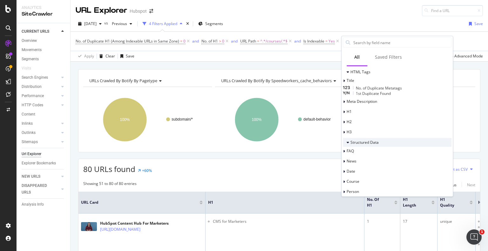
scroll to position [293, 0]
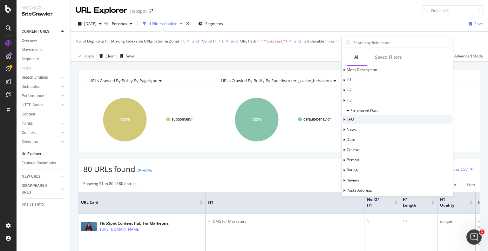
click at [354, 122] on span "FAQ" at bounding box center [350, 119] width 7 height 5
click at [374, 135] on span "FAQ Exists" at bounding box center [365, 132] width 18 height 5
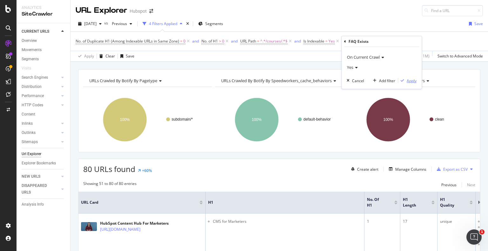
click at [407, 80] on div "Apply" at bounding box center [412, 80] width 10 height 5
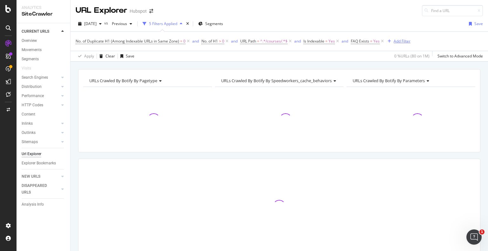
click at [401, 41] on div "Add Filter" at bounding box center [402, 40] width 17 height 5
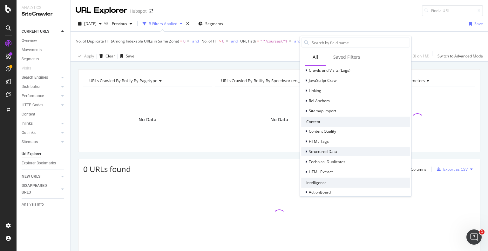
scroll to position [204, 0]
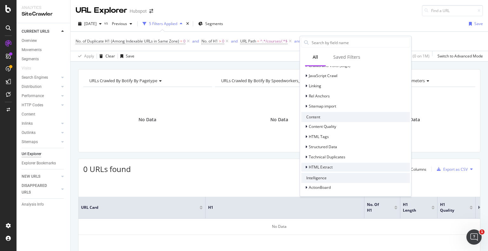
click at [316, 166] on span "HTML Extract" at bounding box center [321, 167] width 24 height 5
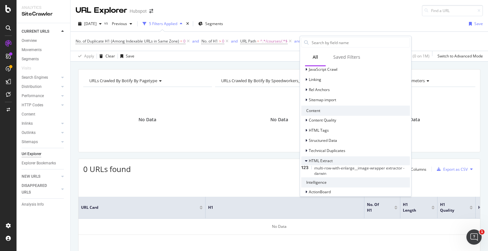
scroll to position [212, 0]
click at [310, 138] on span "Structured Data" at bounding box center [323, 139] width 28 height 5
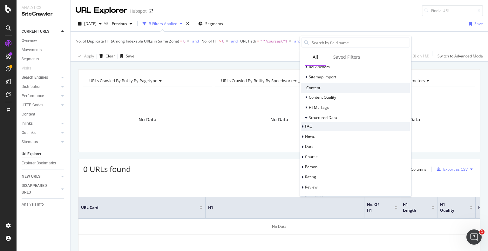
scroll to position [244, 0]
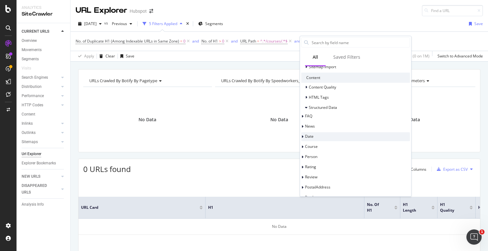
click at [313, 137] on span "Date" at bounding box center [309, 135] width 9 height 5
click at [333, 164] on span "Date Exists" at bounding box center [324, 160] width 20 height 5
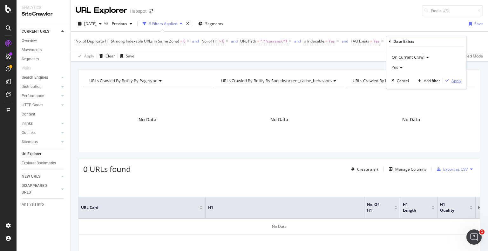
click at [455, 80] on div "Apply" at bounding box center [456, 80] width 10 height 5
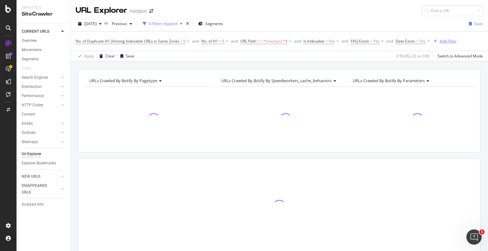
click at [444, 39] on div "Add Filter" at bounding box center [448, 40] width 17 height 5
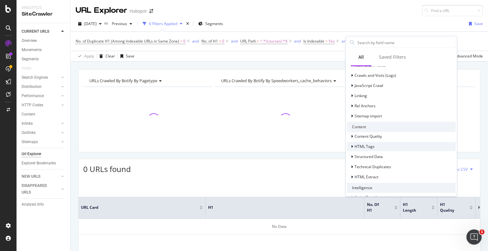
scroll to position [207, 0]
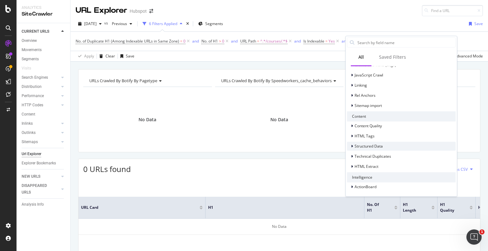
click at [353, 148] on div at bounding box center [353, 146] width 4 height 6
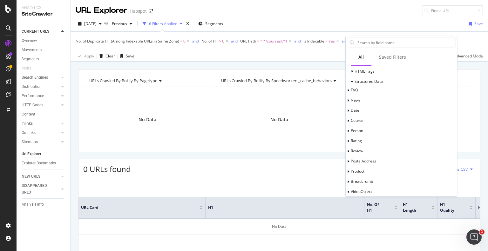
scroll to position [271, 0]
click at [349, 122] on icon at bounding box center [348, 120] width 2 height 4
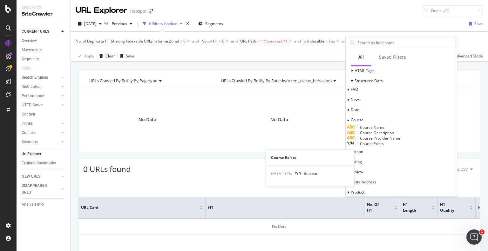
click at [384, 146] on span "Course Exists" at bounding box center [372, 143] width 24 height 5
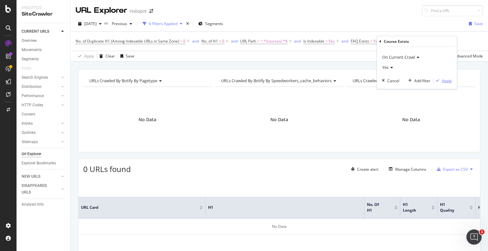
click at [439, 79] on icon "button" at bounding box center [437, 81] width 3 height 4
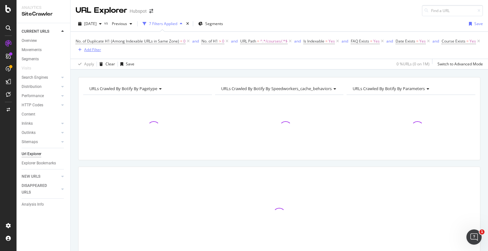
click at [101, 49] on div "Add Filter" at bounding box center [92, 49] width 17 height 5
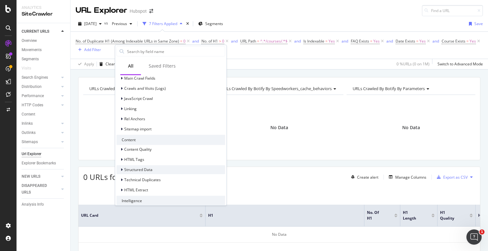
scroll to position [207, 0]
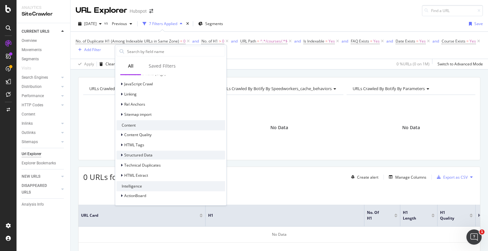
click at [122, 154] on icon at bounding box center [122, 155] width 2 height 4
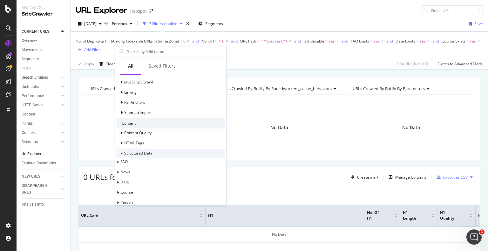
scroll to position [271, 0]
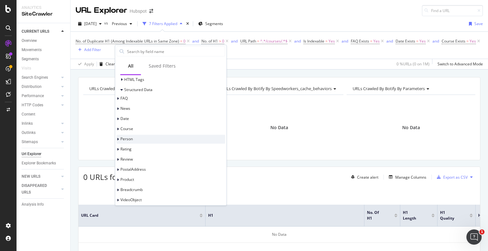
click at [128, 142] on span "Person" at bounding box center [126, 138] width 12 height 5
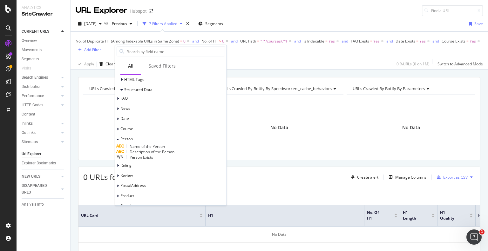
click at [153, 160] on span "Person Exists" at bounding box center [142, 157] width 24 height 5
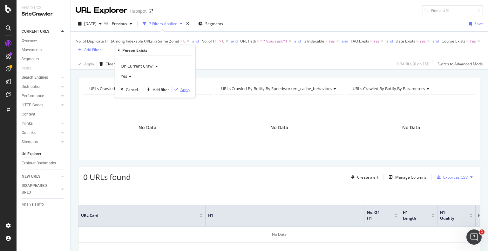
click at [183, 90] on div "Apply" at bounding box center [185, 89] width 10 height 5
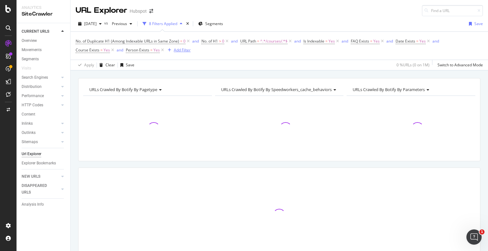
click at [182, 51] on div "Add Filter" at bounding box center [182, 49] width 17 height 5
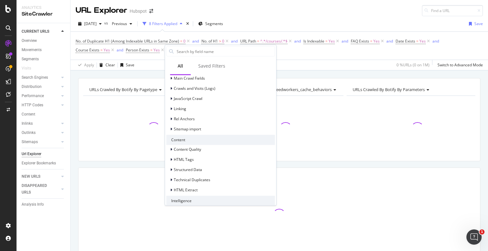
scroll to position [207, 0]
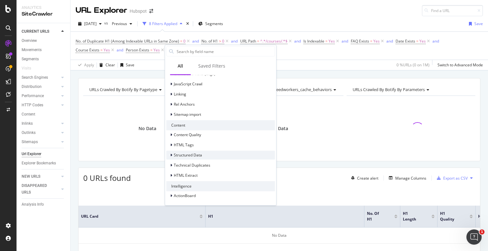
click at [173, 158] on div at bounding box center [172, 155] width 4 height 6
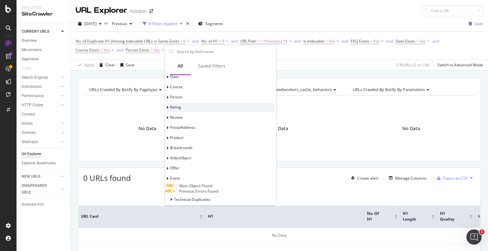
scroll to position [334, 0]
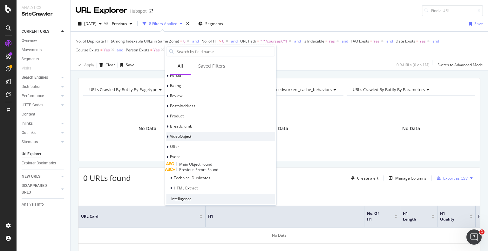
click at [178, 138] on span "VideoObject" at bounding box center [180, 136] width 21 height 5
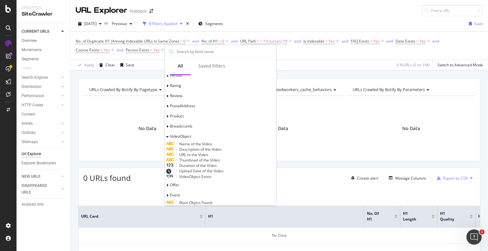
click at [196, 147] on div "Name of the Video" at bounding box center [220, 143] width 109 height 5
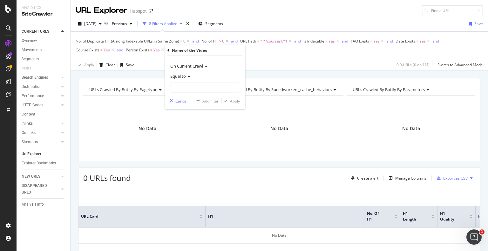
click at [173, 102] on div "button" at bounding box center [171, 101] width 8 height 4
click at [178, 47] on div "Add Filter" at bounding box center [182, 49] width 17 height 5
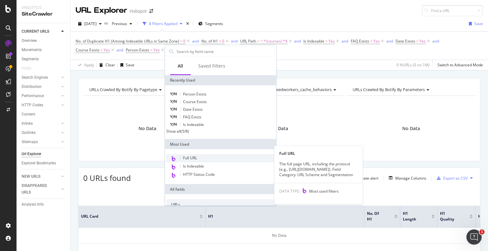
scroll to position [191, 0]
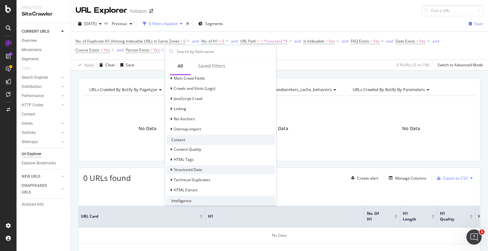
click at [199, 172] on span "Structured Data" at bounding box center [188, 169] width 28 height 5
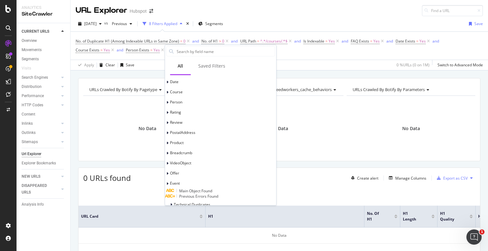
scroll to position [318, 0]
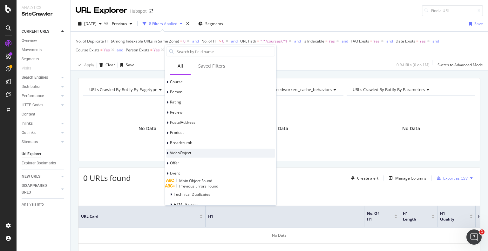
click at [181, 156] on span "VideoObject" at bounding box center [180, 152] width 21 height 5
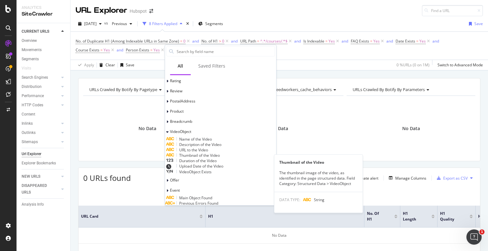
scroll to position [349, 0]
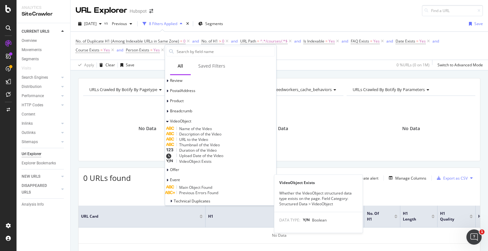
click at [199, 164] on span "VideoObject Exists" at bounding box center [195, 161] width 32 height 5
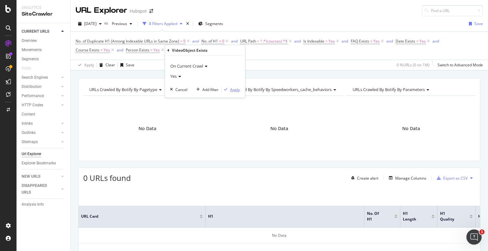
click at [232, 87] on div "Apply" at bounding box center [235, 89] width 10 height 5
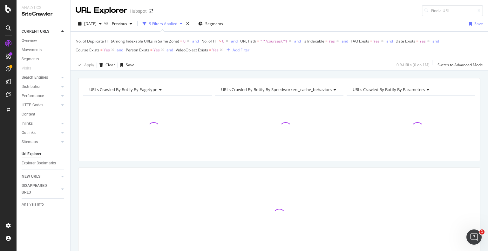
click at [240, 50] on div "Add Filter" at bounding box center [240, 49] width 17 height 5
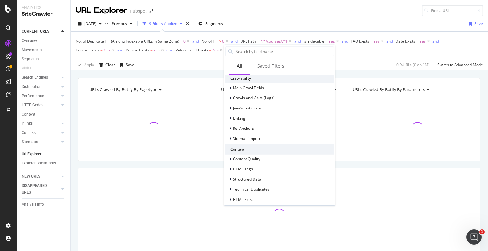
scroll to position [191, 0]
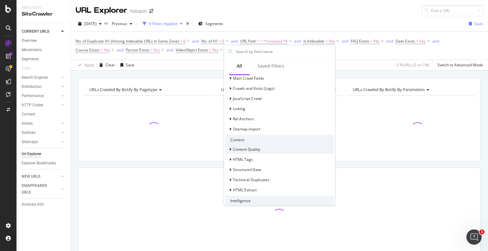
click at [236, 152] on div "Content Quality" at bounding box center [246, 149] width 27 height 5
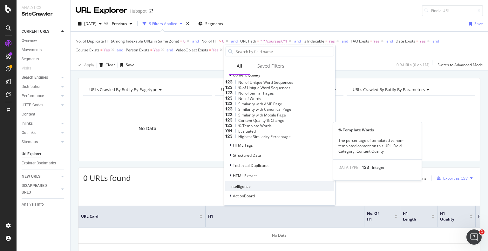
scroll to position [286, 0]
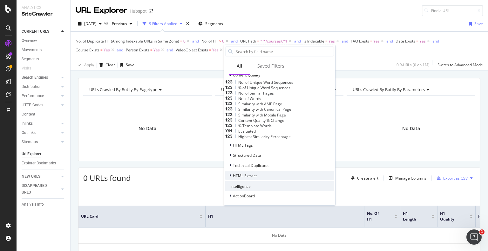
click at [250, 178] on span "HTML Extract" at bounding box center [245, 175] width 24 height 5
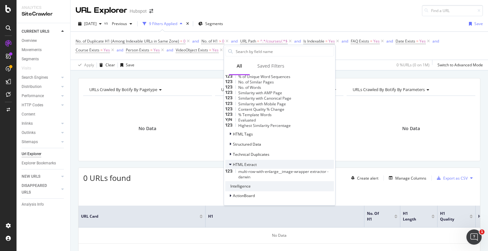
scroll to position [299, 0]
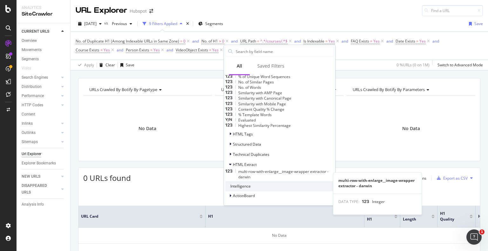
click at [247, 178] on span "multi-row-with-enlarge__image-wrapper extractor - darwin" at bounding box center [283, 174] width 90 height 11
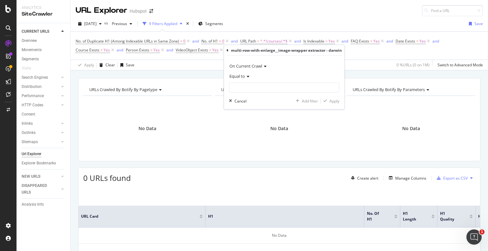
click at [243, 77] on span "Equal to" at bounding box center [237, 76] width 16 height 6
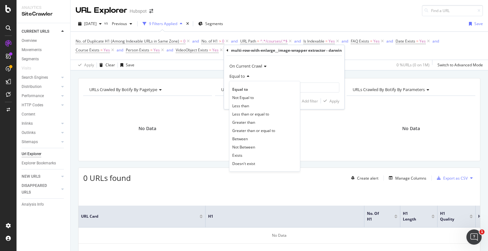
click at [244, 77] on span "Equal to" at bounding box center [237, 76] width 16 height 6
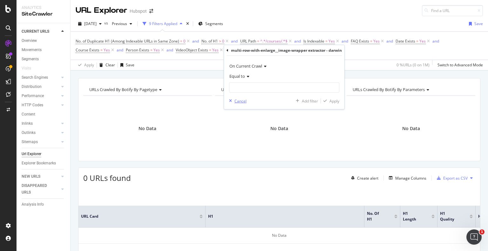
click at [236, 101] on div "Cancel" at bounding box center [240, 100] width 12 height 5
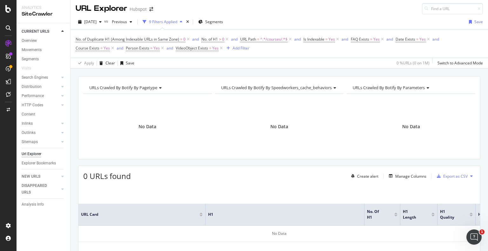
scroll to position [2, 0]
click at [104, 49] on span "Yes" at bounding box center [107, 48] width 6 height 9
click at [91, 75] on div "Yes" at bounding box center [116, 73] width 70 height 10
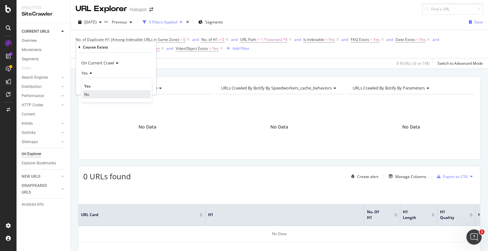
click at [92, 91] on div "No" at bounding box center [117, 94] width 68 height 8
click at [144, 87] on div "Apply" at bounding box center [146, 86] width 10 height 5
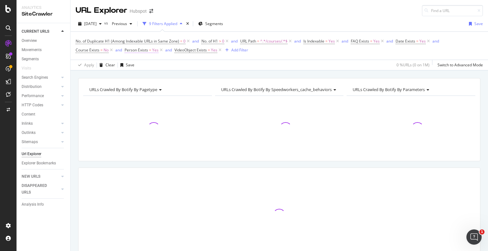
click at [150, 51] on span "=" at bounding box center [150, 49] width 2 height 5
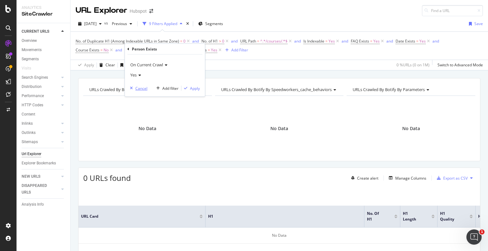
click at [135, 89] on div "Cancel" at bounding box center [141, 87] width 12 height 5
click at [111, 49] on icon at bounding box center [111, 50] width 5 height 6
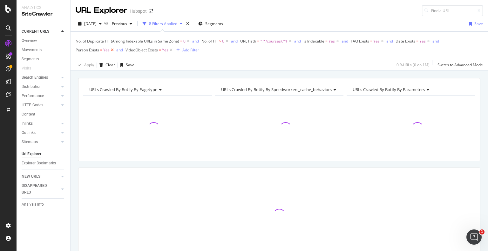
click at [111, 49] on icon at bounding box center [112, 50] width 5 height 6
click at [121, 51] on icon at bounding box center [120, 50] width 5 height 6
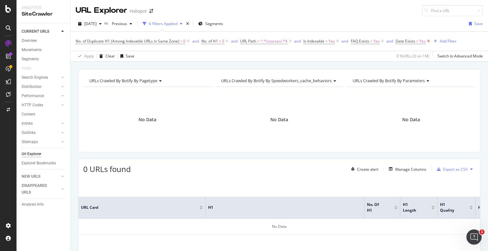
click at [428, 42] on icon at bounding box center [428, 41] width 5 height 6
click at [338, 42] on icon at bounding box center [337, 41] width 5 height 6
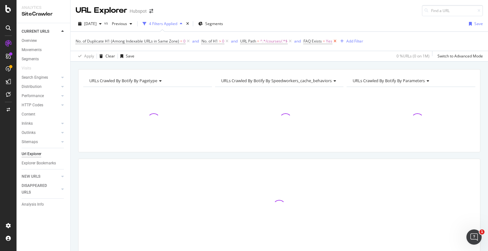
click at [335, 40] on icon at bounding box center [334, 41] width 5 height 6
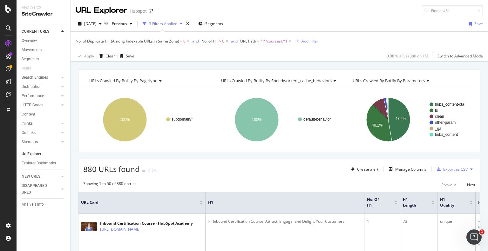
click at [304, 43] on div "Add Filter" at bounding box center [309, 40] width 17 height 5
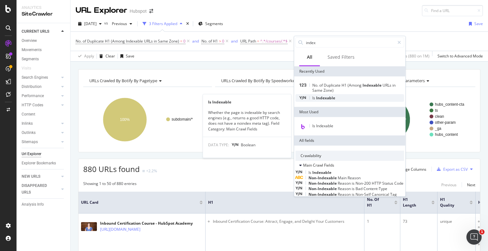
type input "index"
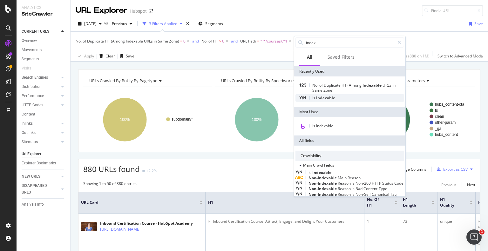
click at [327, 98] on span "Indexable" at bounding box center [325, 97] width 19 height 5
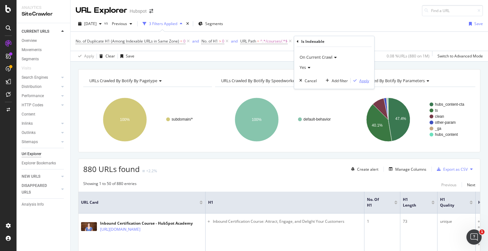
click at [361, 80] on div "Apply" at bounding box center [364, 80] width 10 height 5
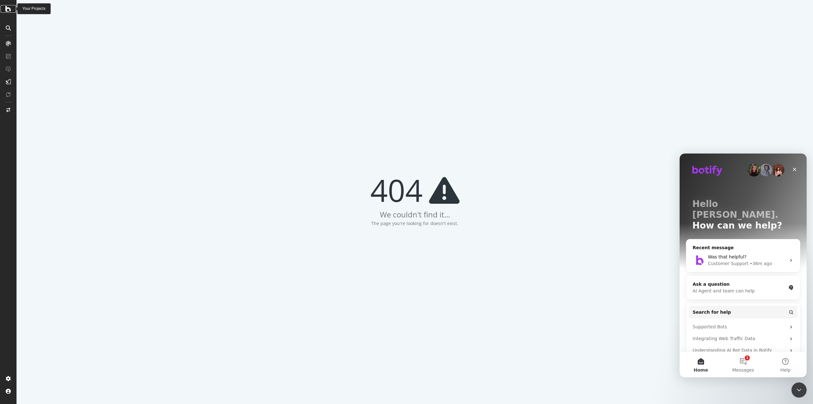
click at [4, 6] on div at bounding box center [8, 9] width 15 height 8
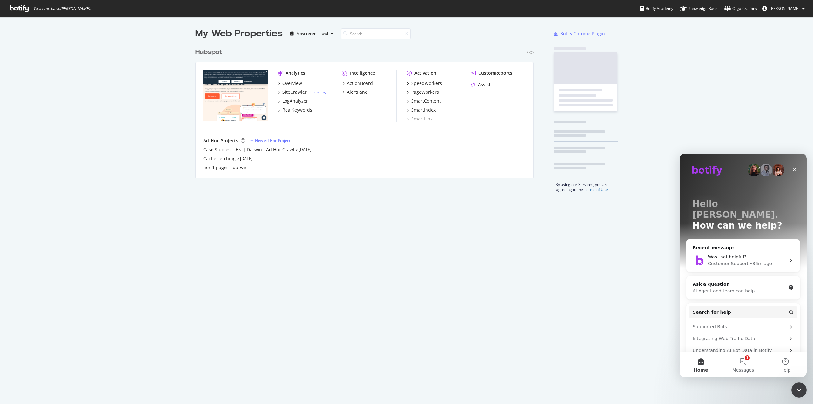
scroll to position [133, 339]
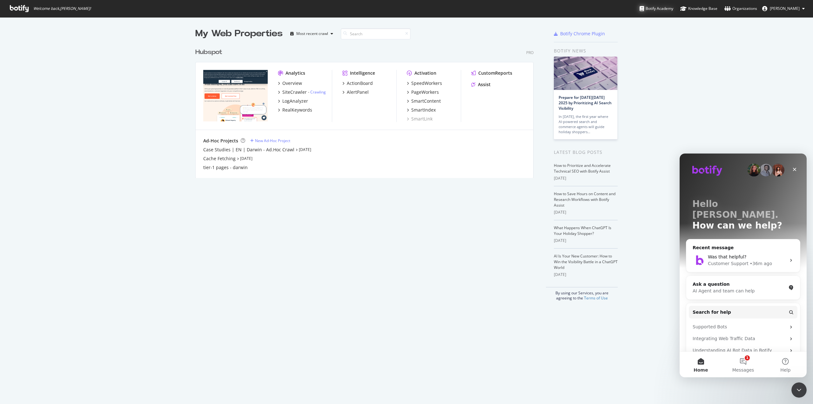
click at [664, 9] on div "Botify Academy" at bounding box center [657, 8] width 34 height 6
